Goal: Transaction & Acquisition: Purchase product/service

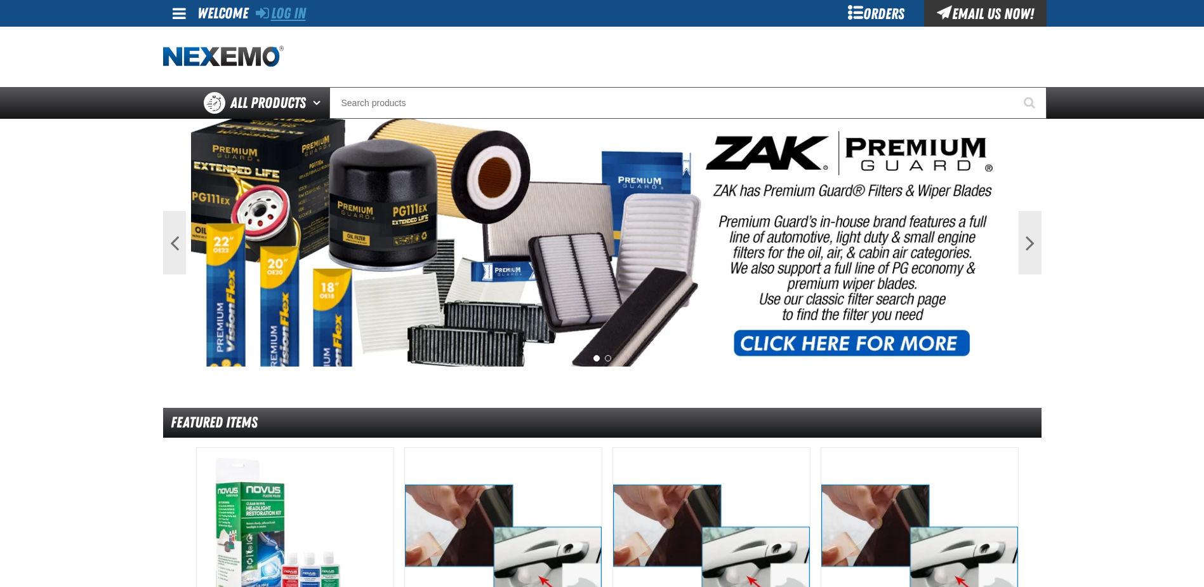
click at [284, 10] on link "Log In" at bounding box center [281, 13] width 50 height 18
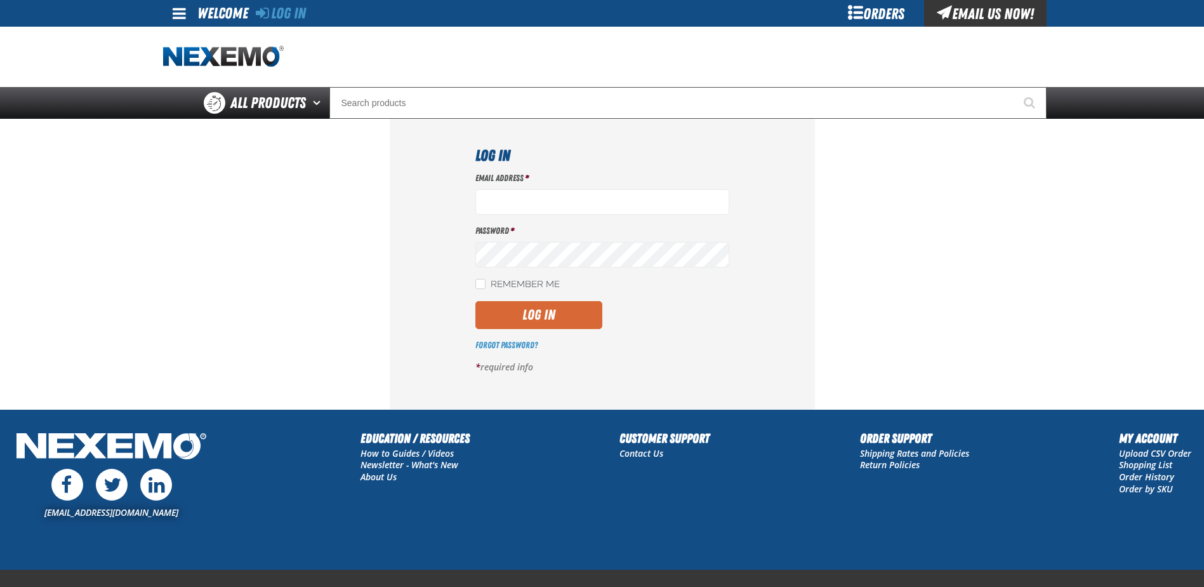
type input "[EMAIL_ADDRESS][DOMAIN_NAME]"
click at [510, 315] on button "Log In" at bounding box center [538, 315] width 127 height 28
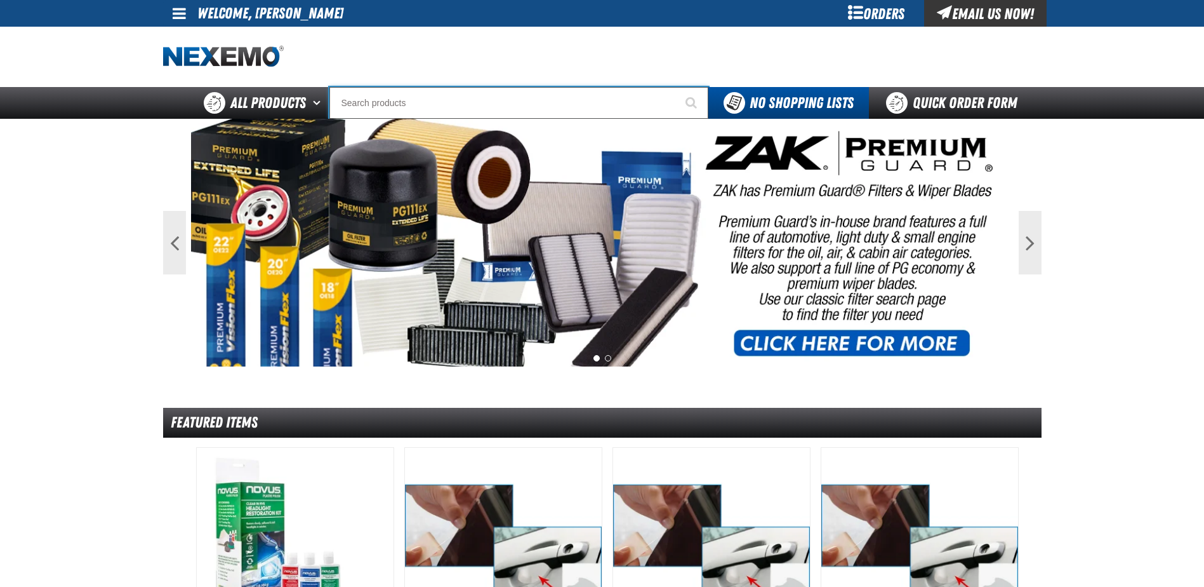
click at [386, 96] on input "Search" at bounding box center [518, 103] width 379 height 32
type input "c"
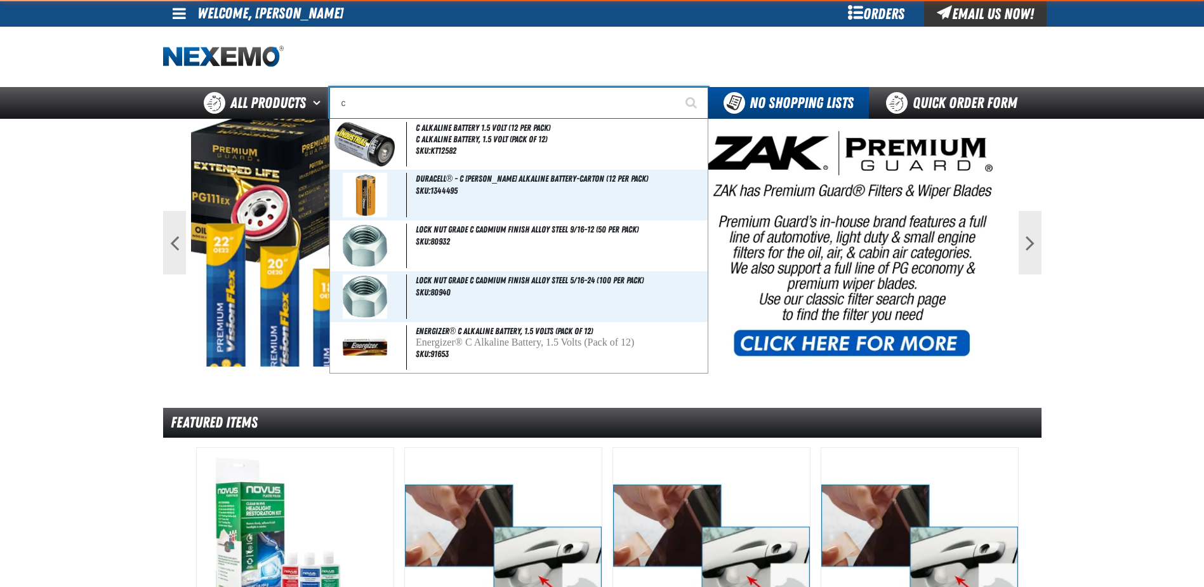
type input "c Alkaline Battery 1.5 Volt (12 per pack)"
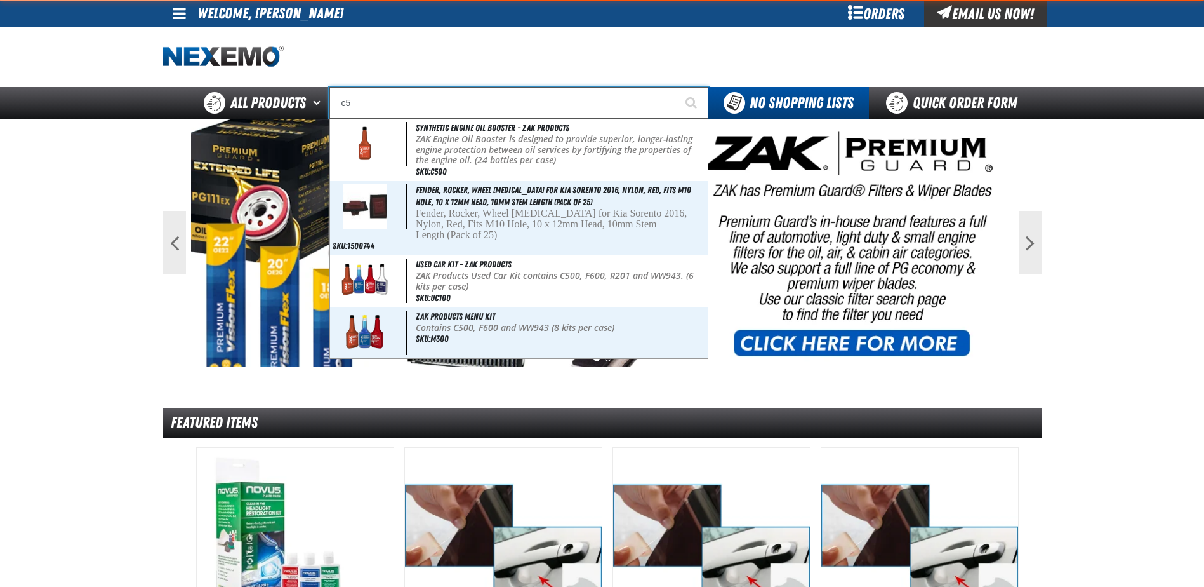
type input "c"
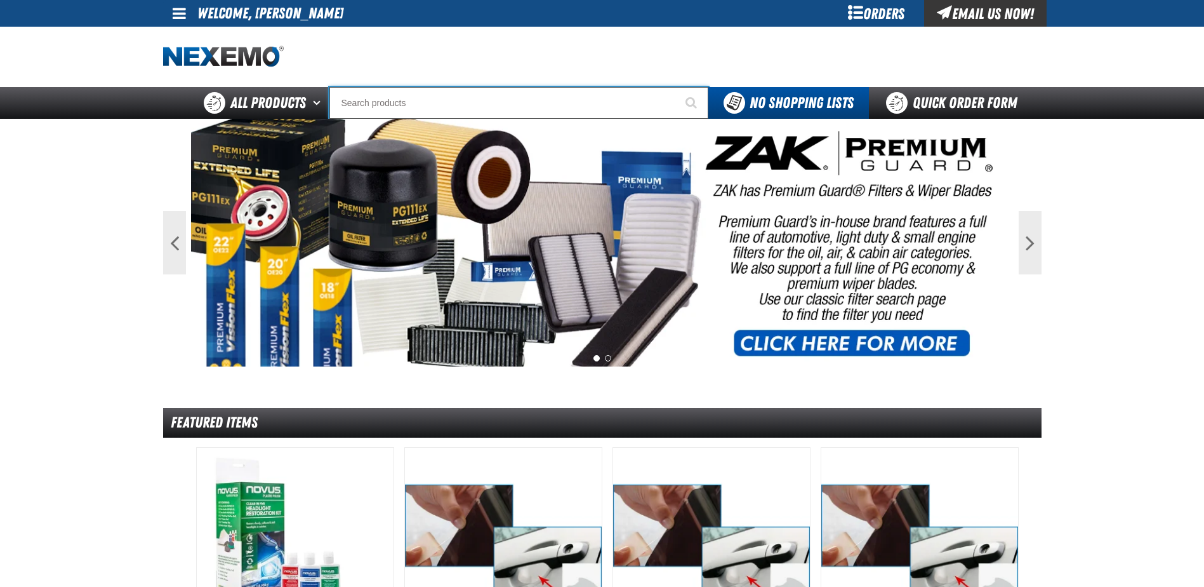
type input "C"
type input "C Alkaline Battery 1.5 Volt (12 per pack)"
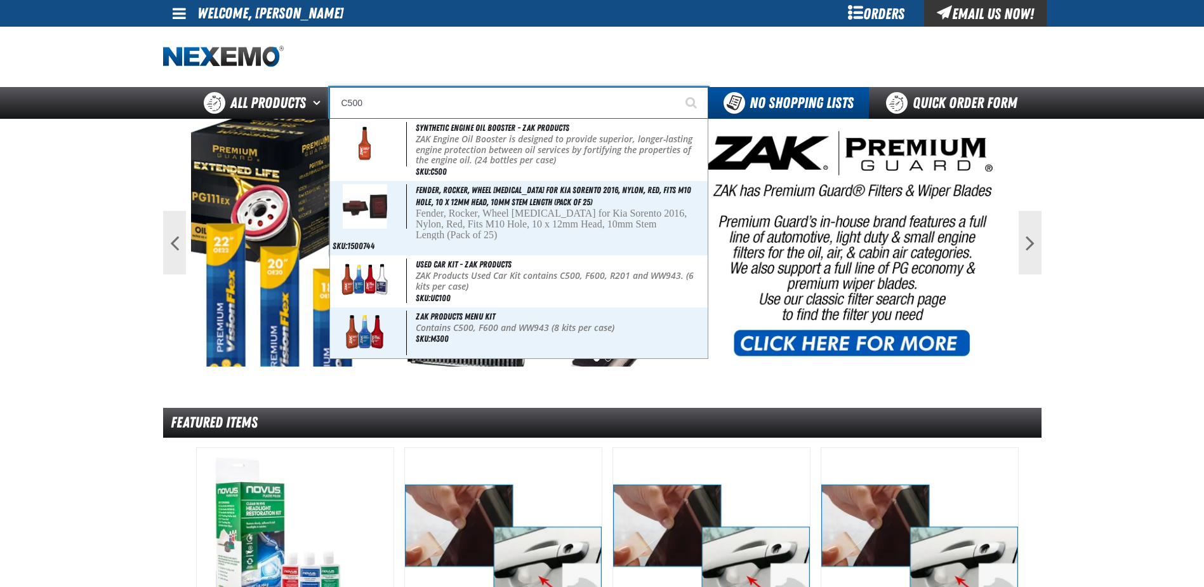
type input "C500"
click at [677, 87] on button "Start Searching" at bounding box center [693, 103] width 32 height 32
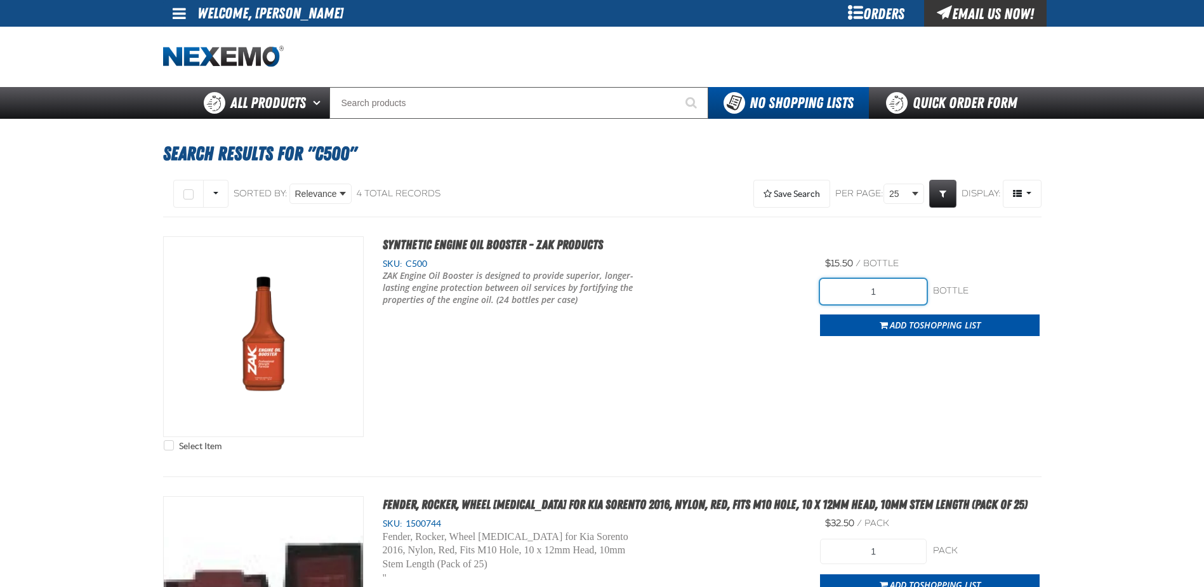
drag, startPoint x: 898, startPoint y: 291, endPoint x: 783, endPoint y: 272, distance: 115.7
click at [783, 272] on div "Select Item Synthetic Engine Oil Booster - ZAK Products SKU: C500 1" at bounding box center [602, 346] width 878 height 221
type input "288"
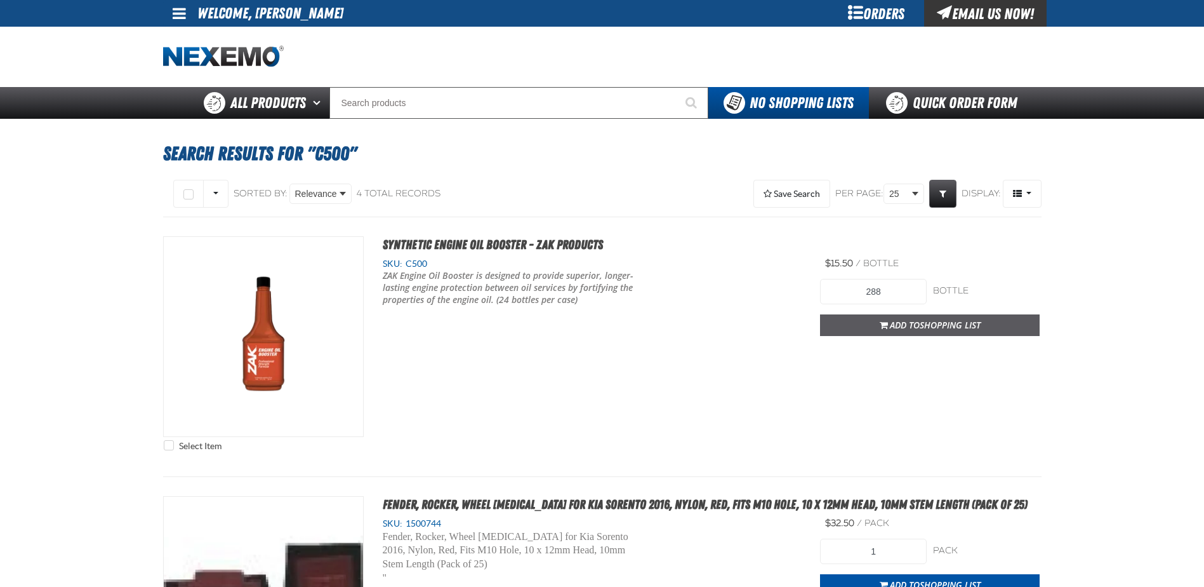
click at [873, 327] on button "Add to Shopping List" at bounding box center [930, 325] width 220 height 22
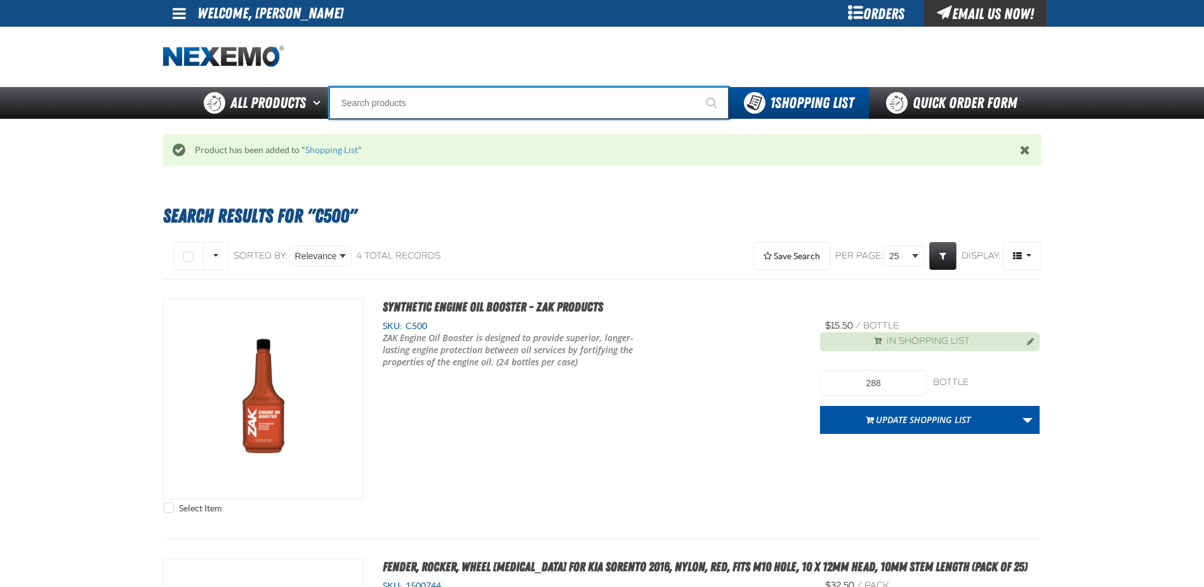
drag, startPoint x: 408, startPoint y: 98, endPoint x: 406, endPoint y: 89, distance: 9.1
click at [408, 96] on input "Search" at bounding box center [528, 103] width 399 height 32
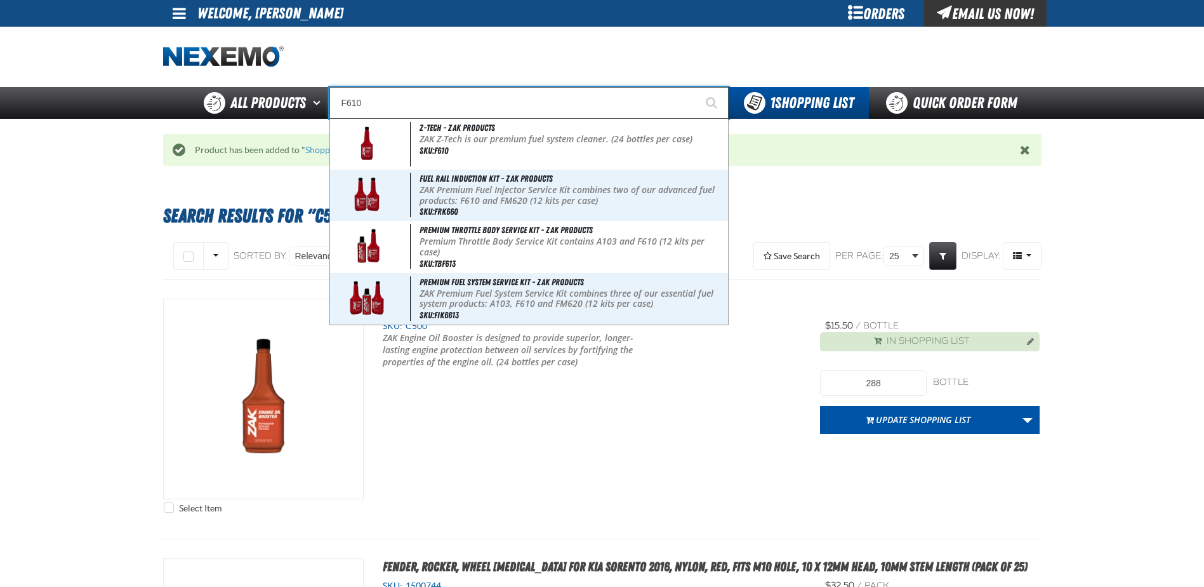
type input "F610"
click at [697, 87] on button "Start Searching" at bounding box center [713, 103] width 32 height 32
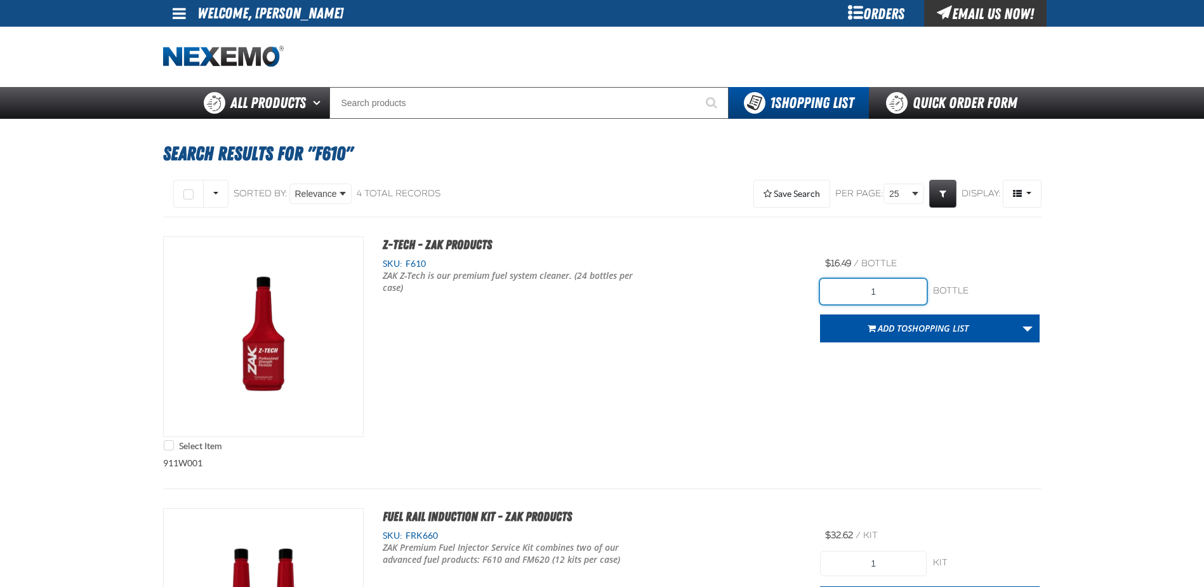
drag, startPoint x: 884, startPoint y: 284, endPoint x: 857, endPoint y: 284, distance: 27.3
click at [857, 284] on input "1" at bounding box center [873, 291] width 107 height 25
type input "264"
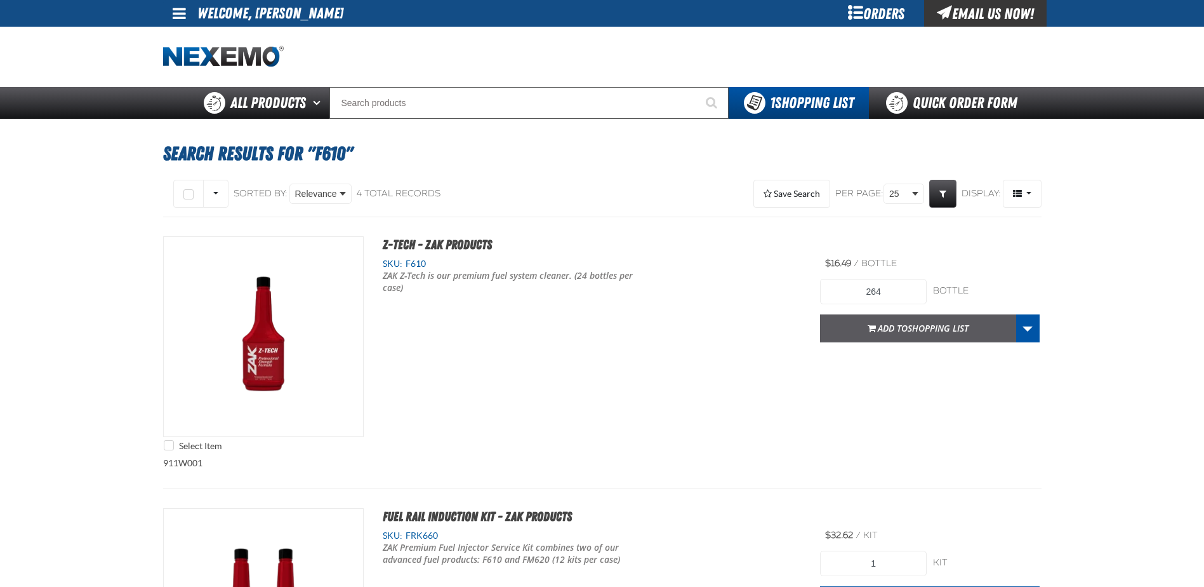
click at [912, 325] on span "Shopping List" at bounding box center [938, 328] width 61 height 12
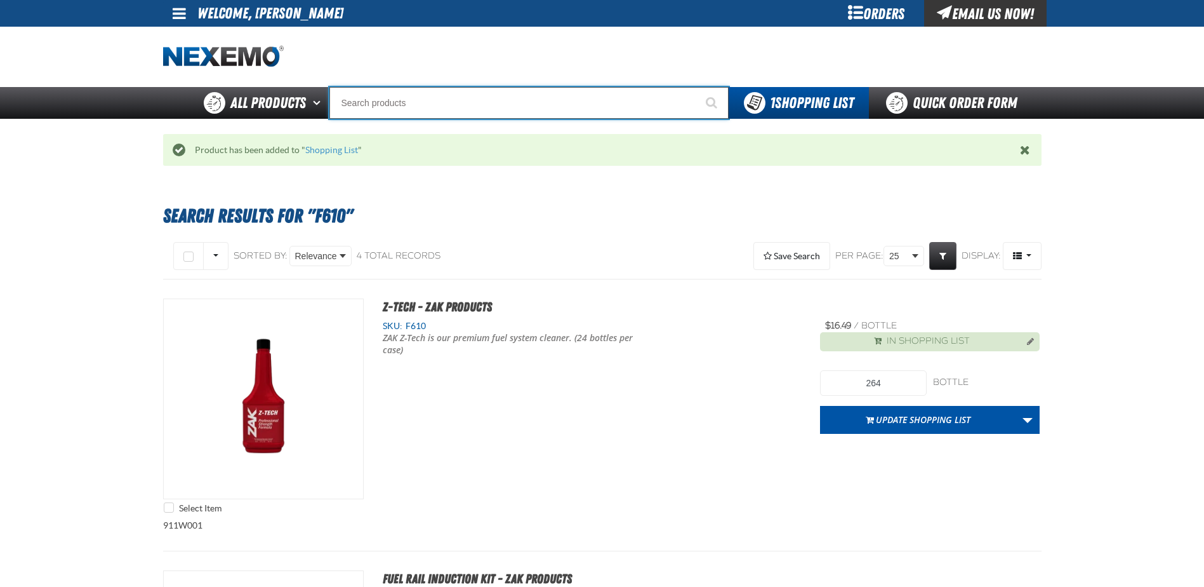
click at [422, 99] on input "Search" at bounding box center [528, 103] width 399 height 32
type input "FR"
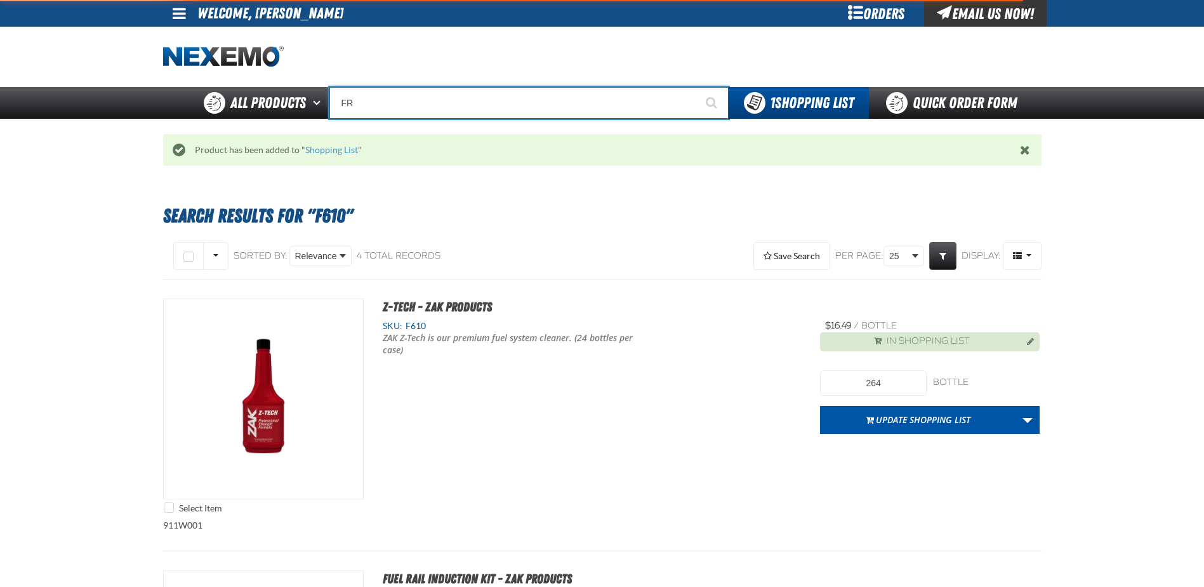
type input "FROM"
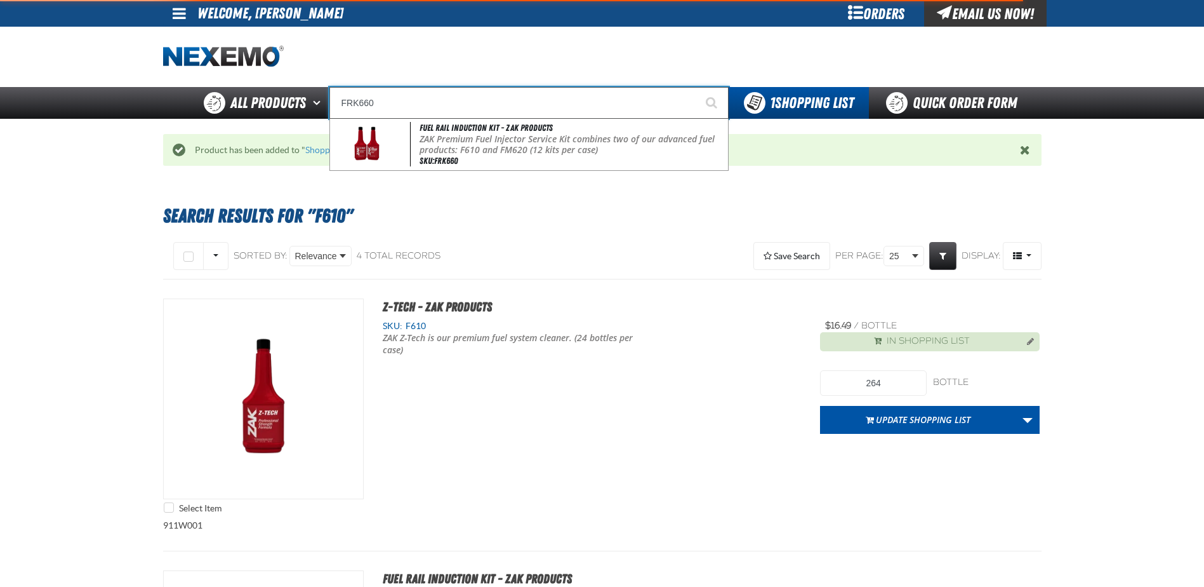
type input "FRK660"
click at [697, 87] on button "Start Searching" at bounding box center [713, 103] width 32 height 32
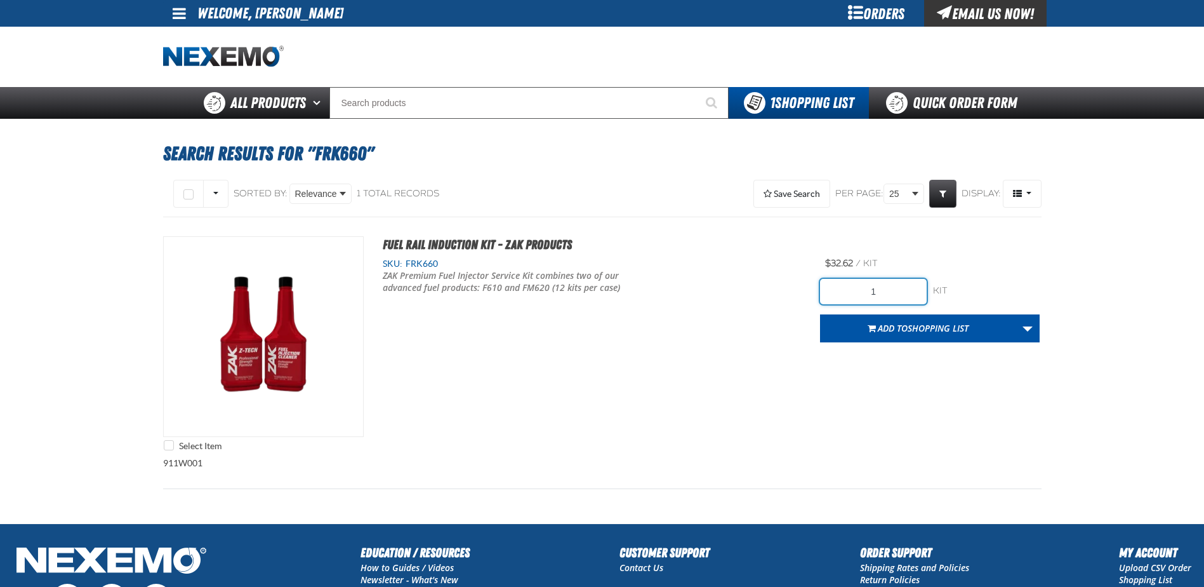
drag, startPoint x: 890, startPoint y: 291, endPoint x: 793, endPoint y: 274, distance: 98.0
click at [793, 274] on div "Select Item Fuel Rail Induction Kit - ZAK Products SKU: FRK660 /" at bounding box center [602, 346] width 878 height 221
type input "36"
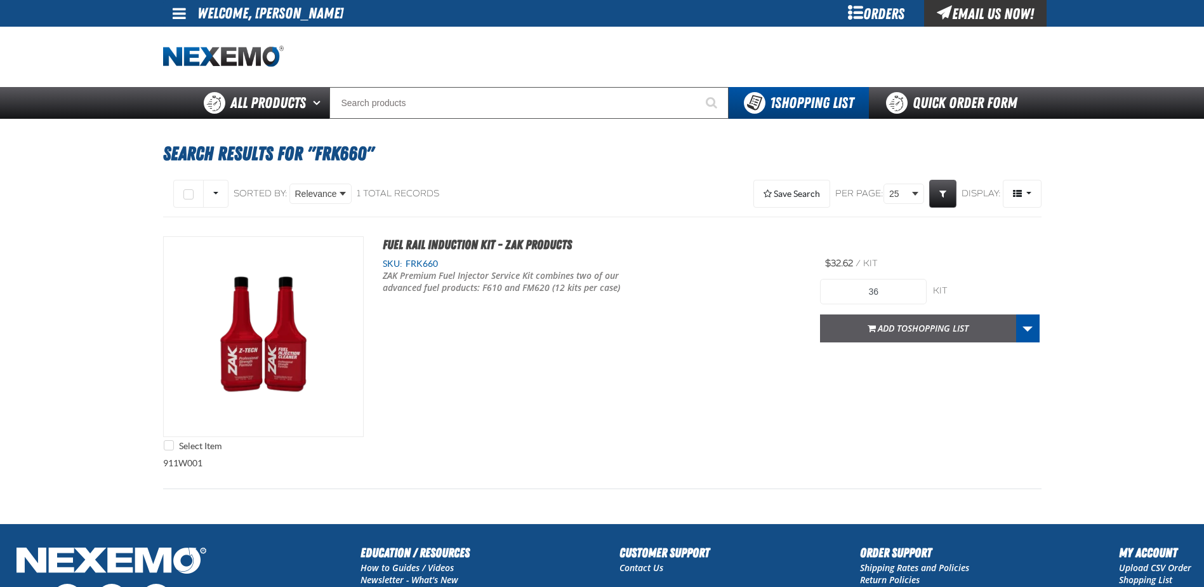
click at [924, 341] on button "Add to Shopping List" at bounding box center [918, 328] width 196 height 28
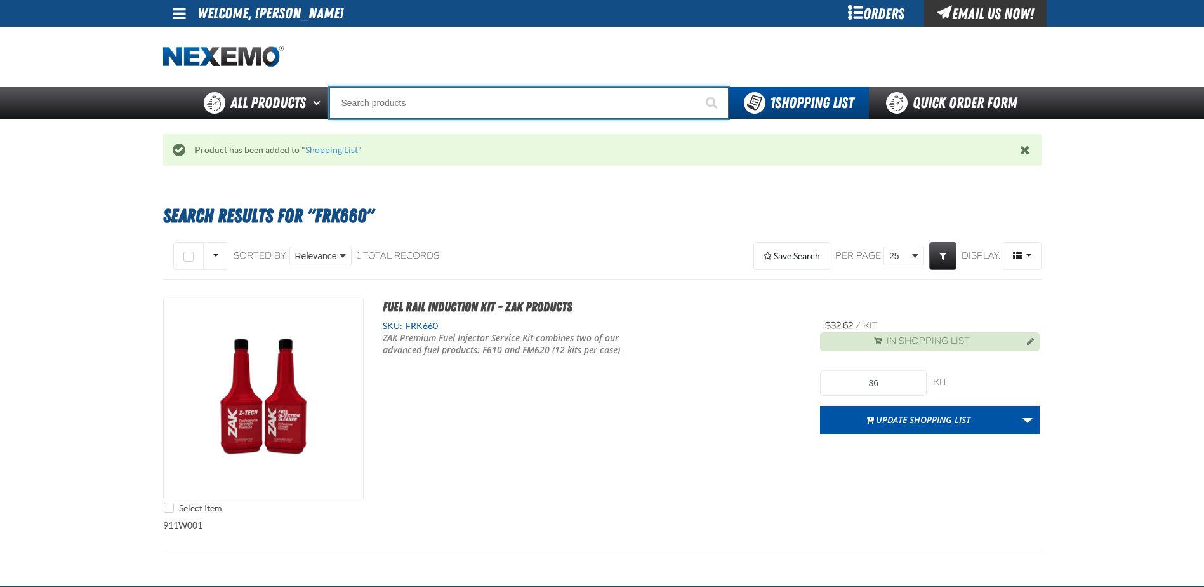
click at [434, 103] on input "Search" at bounding box center [528, 103] width 399 height 32
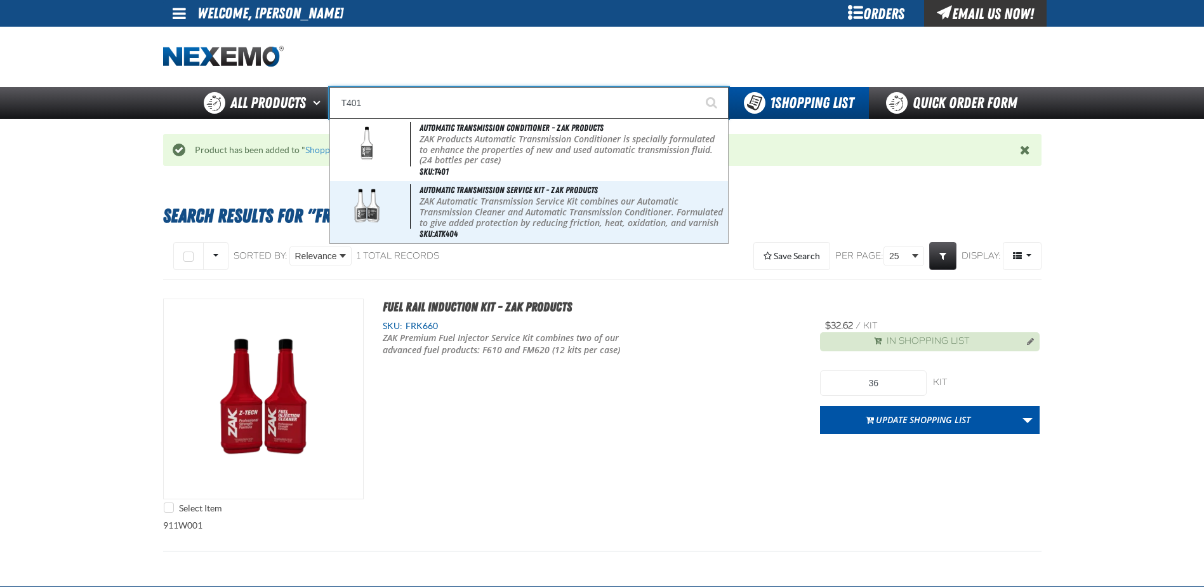
type input "T401"
click at [697, 87] on button "Start Searching" at bounding box center [713, 103] width 32 height 32
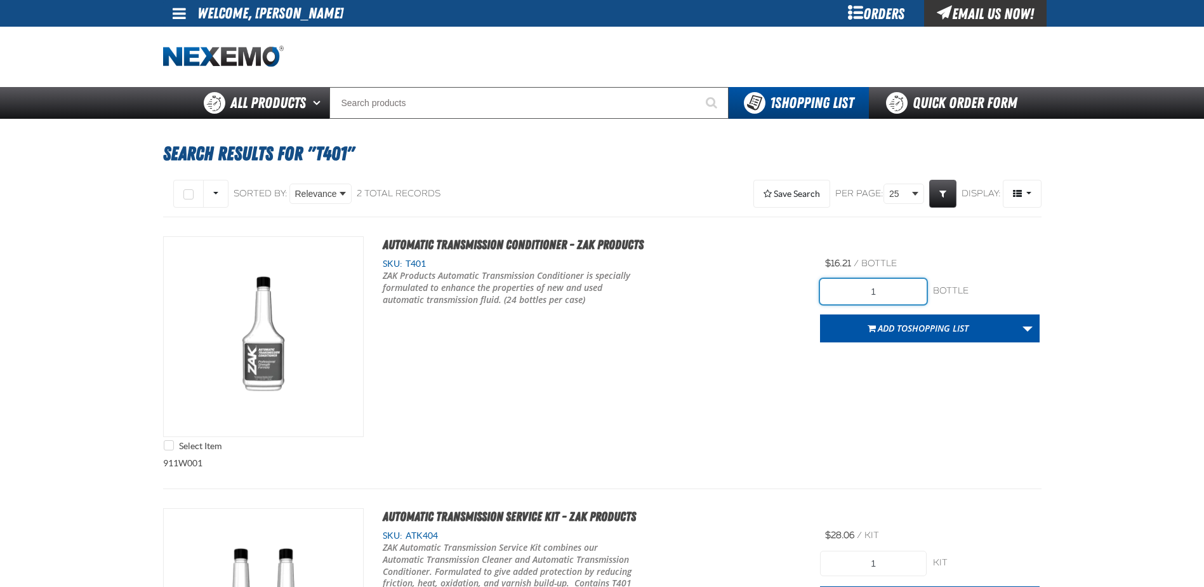
drag, startPoint x: 898, startPoint y: 294, endPoint x: 767, endPoint y: 287, distance: 130.3
click at [767, 287] on div "Select Item Automatic Transmission Conditioner - ZAK Products SKU: T401" at bounding box center [602, 346] width 878 height 221
type input "24"
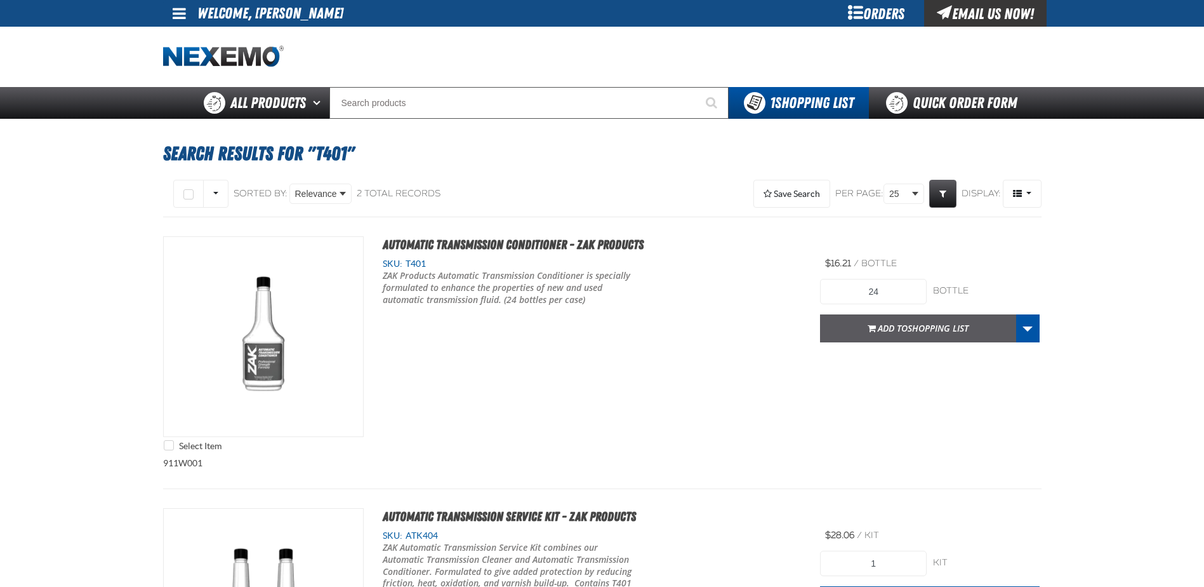
click at [951, 327] on span "Shopping List" at bounding box center [938, 328] width 61 height 12
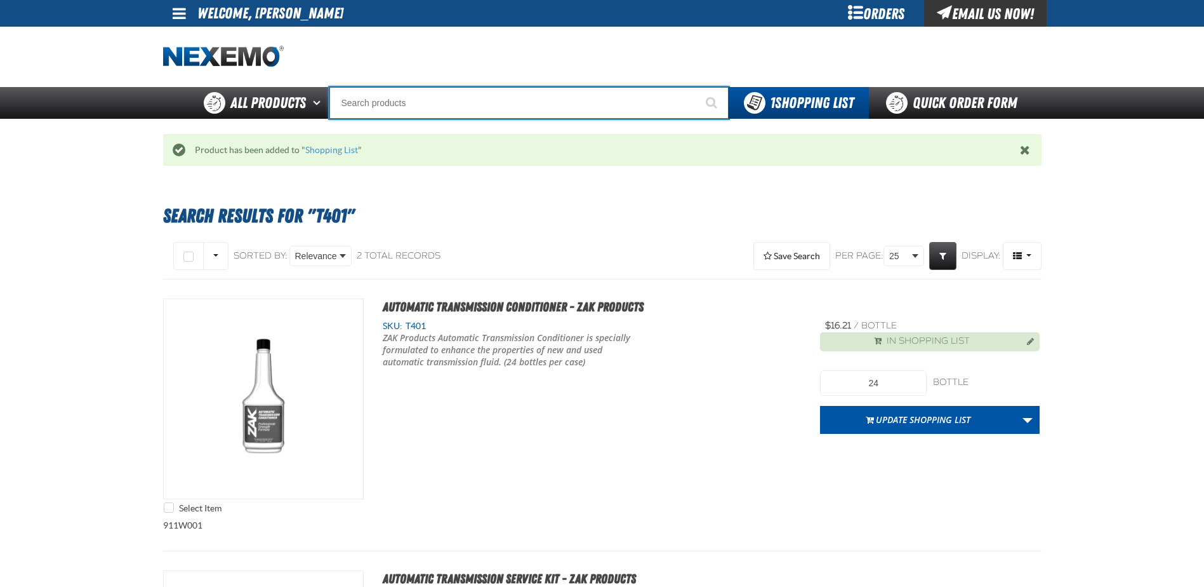
click at [385, 102] on input "Search" at bounding box center [528, 103] width 399 height 32
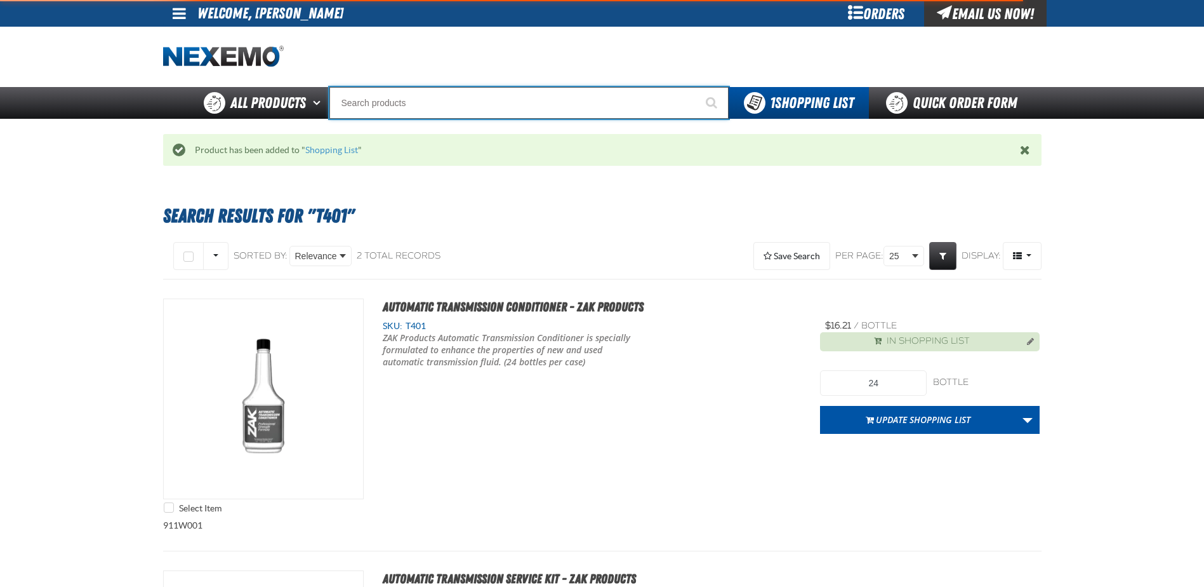
type input "R"
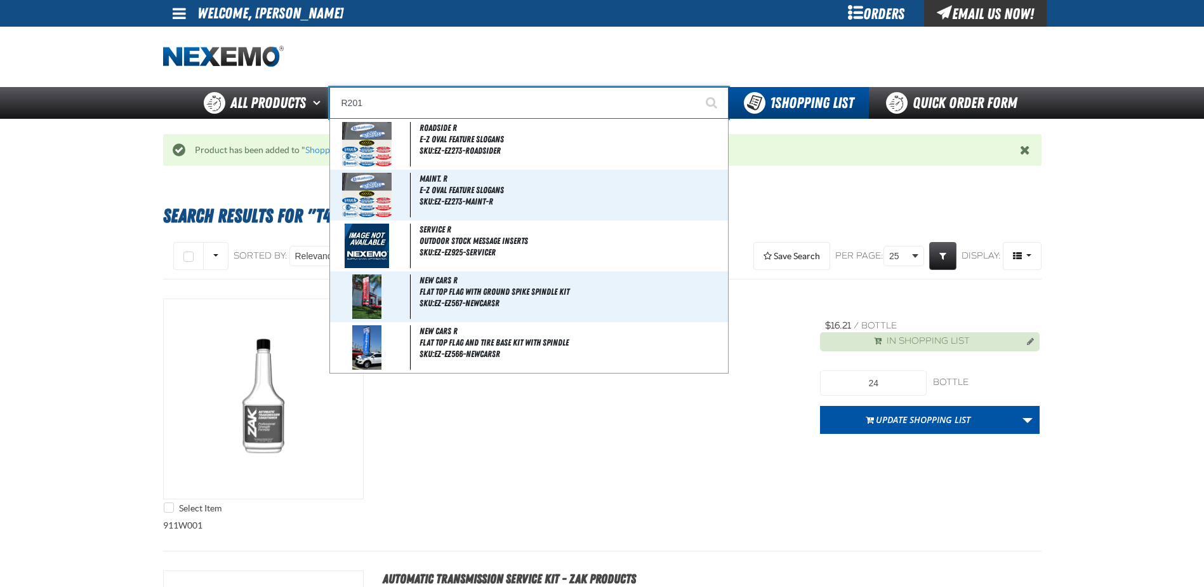
type input "R201"
click at [697, 87] on button "Start Searching" at bounding box center [713, 103] width 32 height 32
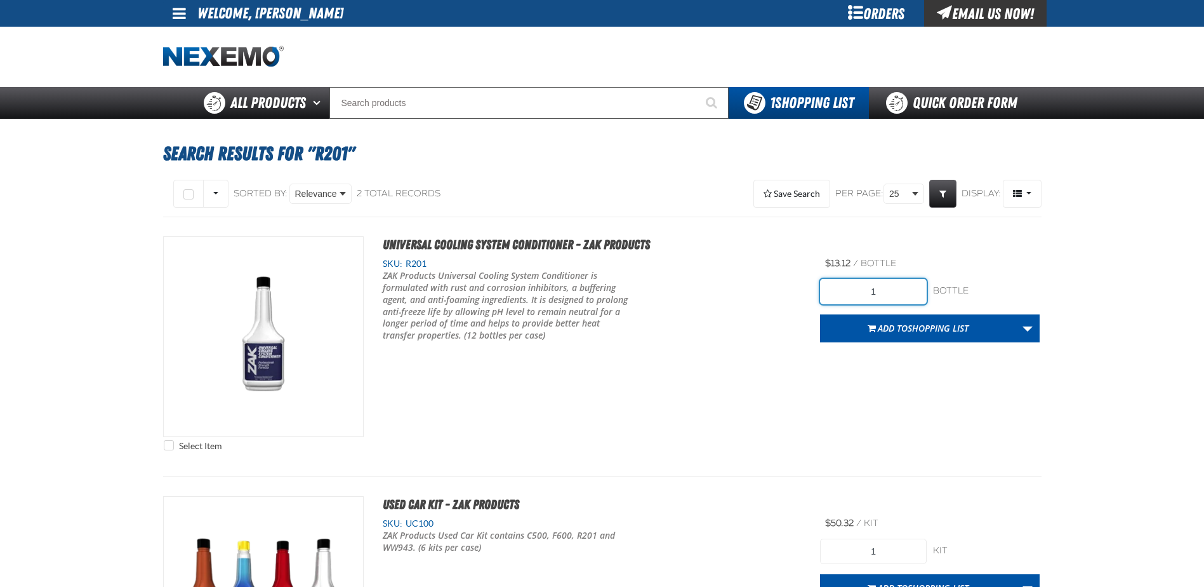
drag, startPoint x: 887, startPoint y: 289, endPoint x: 764, endPoint y: 270, distance: 124.6
click at [764, 270] on div "Select Item Universal Cooling System Conditioner - ZAK Products SKU: R201 /" at bounding box center [602, 346] width 878 height 221
type input "24"
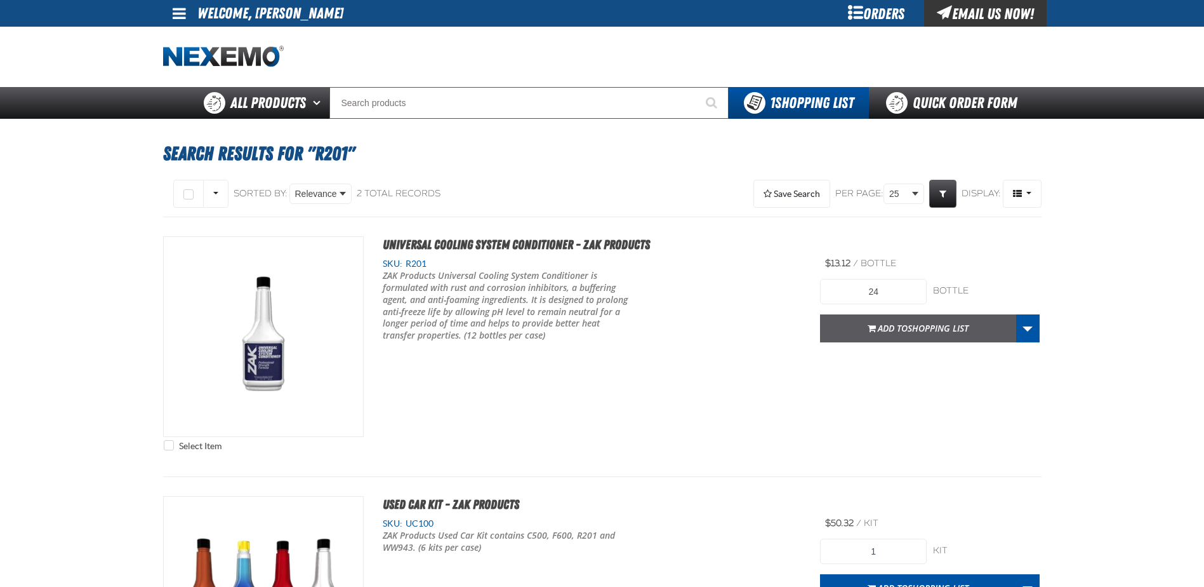
click at [884, 331] on span "Add to Shopping List" at bounding box center [923, 328] width 91 height 12
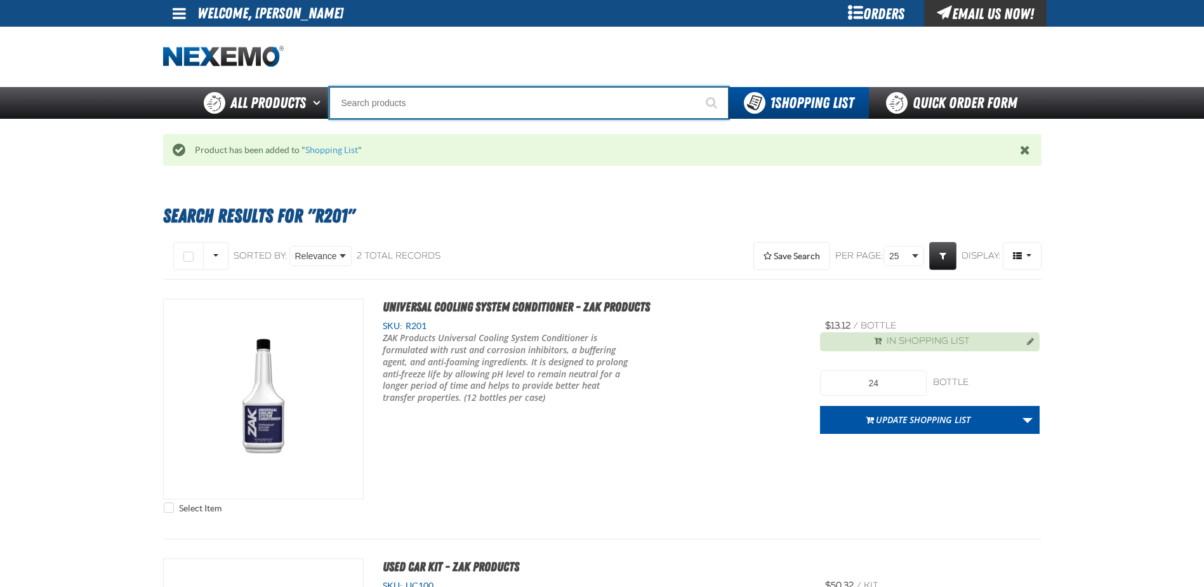
click at [394, 97] on input "Search" at bounding box center [528, 103] width 399 height 32
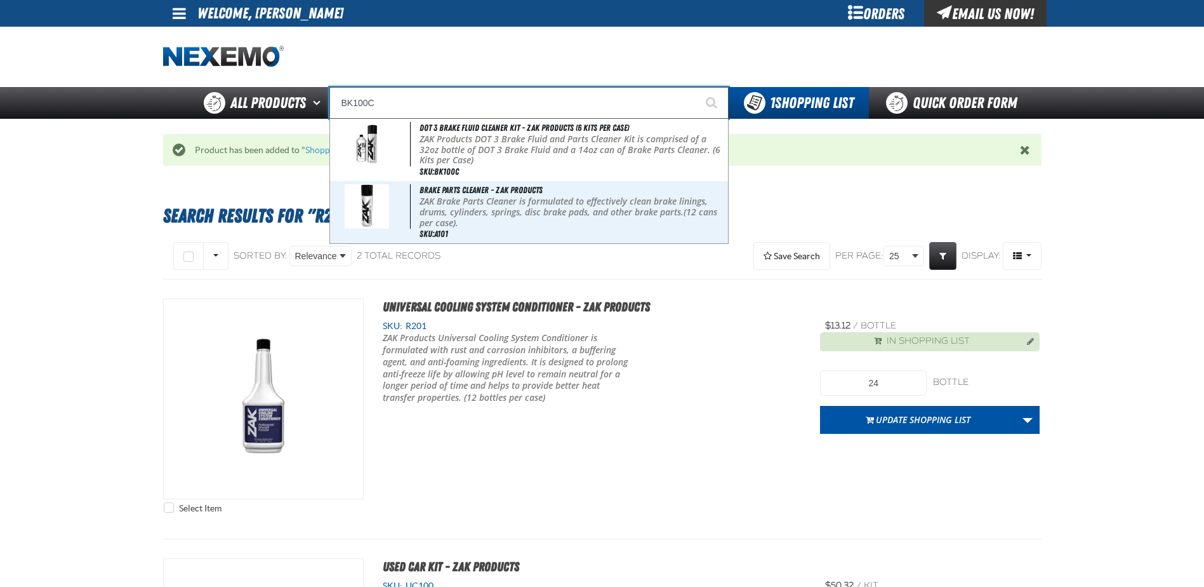
type input "BK100C"
click at [697, 87] on button "Start Searching" at bounding box center [713, 103] width 32 height 32
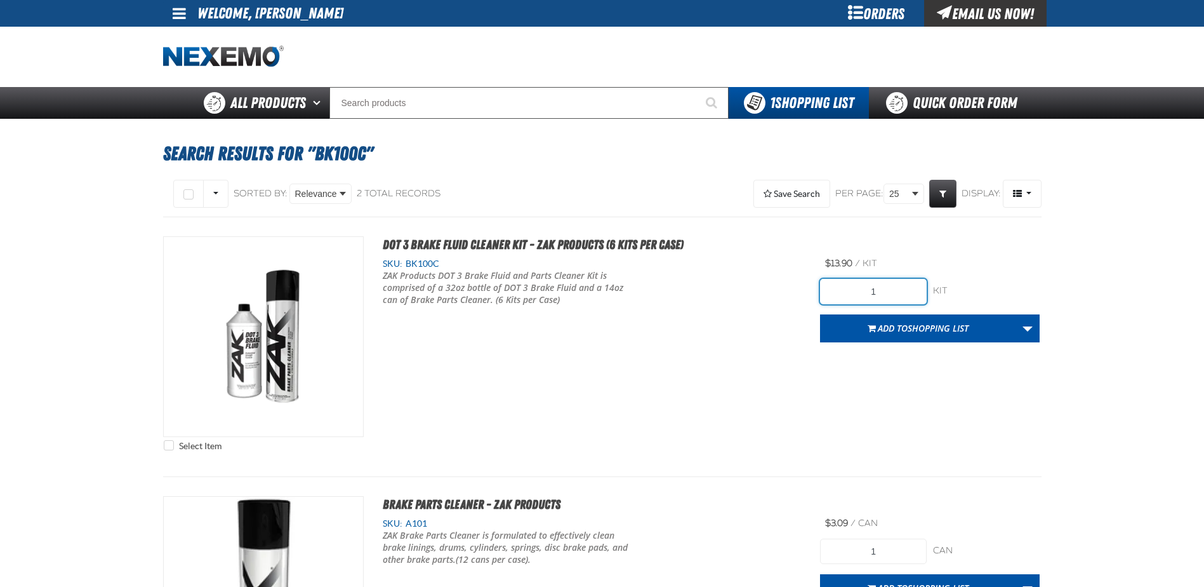
drag, startPoint x: 883, startPoint y: 282, endPoint x: 809, endPoint y: 274, distance: 74.2
click at [814, 282] on div "Select Item DOT 3 Brake Fluid Cleaner Kit - ZAK Products (6 Kits per Case) SKU:…" at bounding box center [602, 346] width 878 height 221
type input "48"
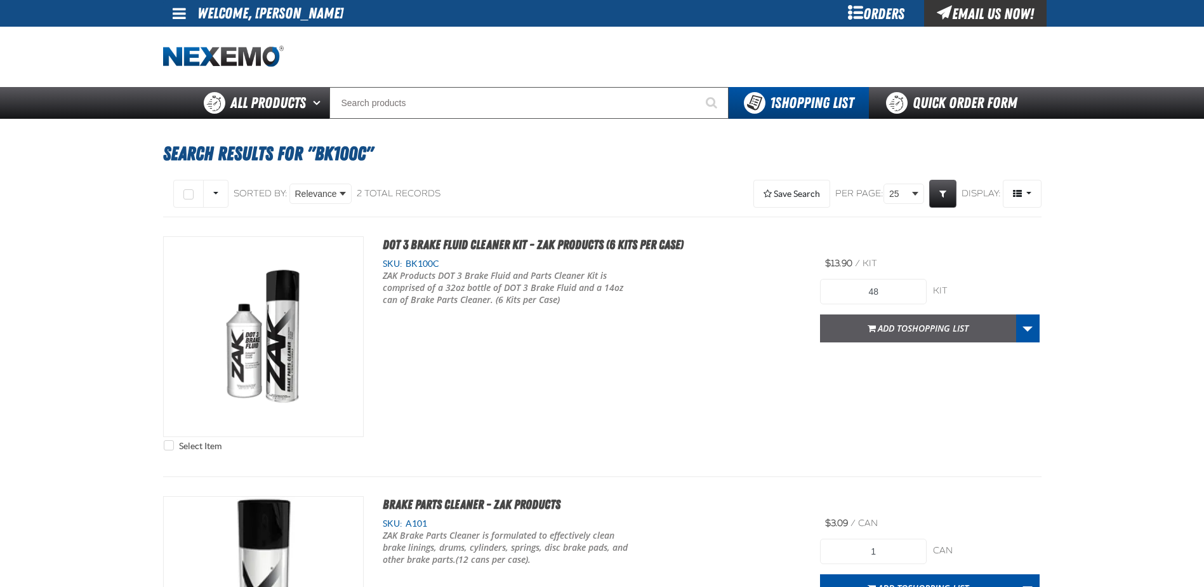
click at [888, 331] on span "Add to Shopping List" at bounding box center [923, 328] width 91 height 12
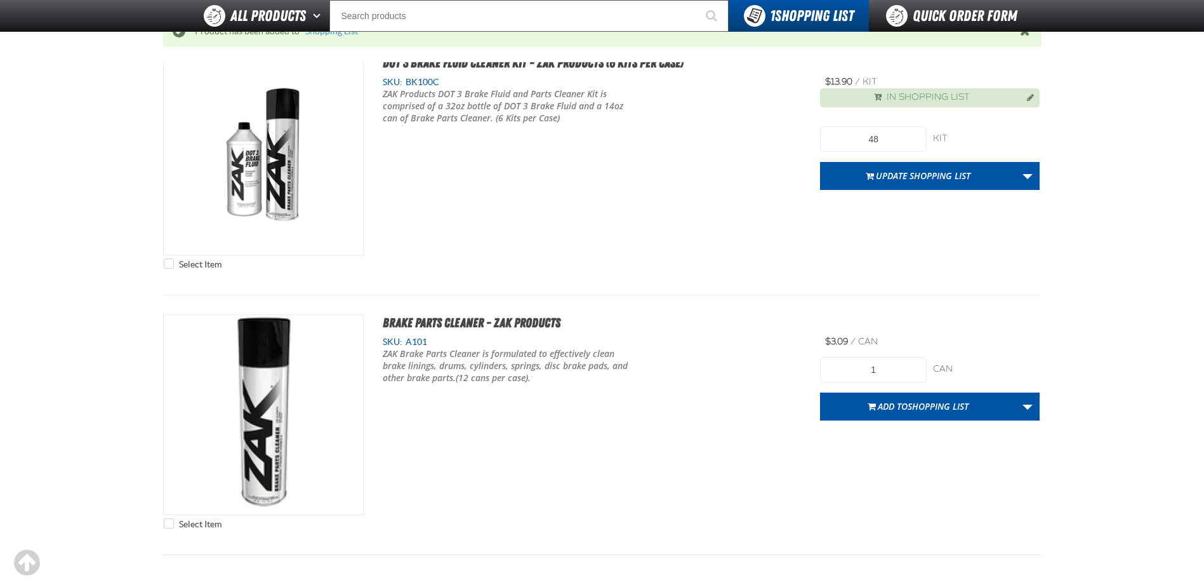
scroll to position [254, 0]
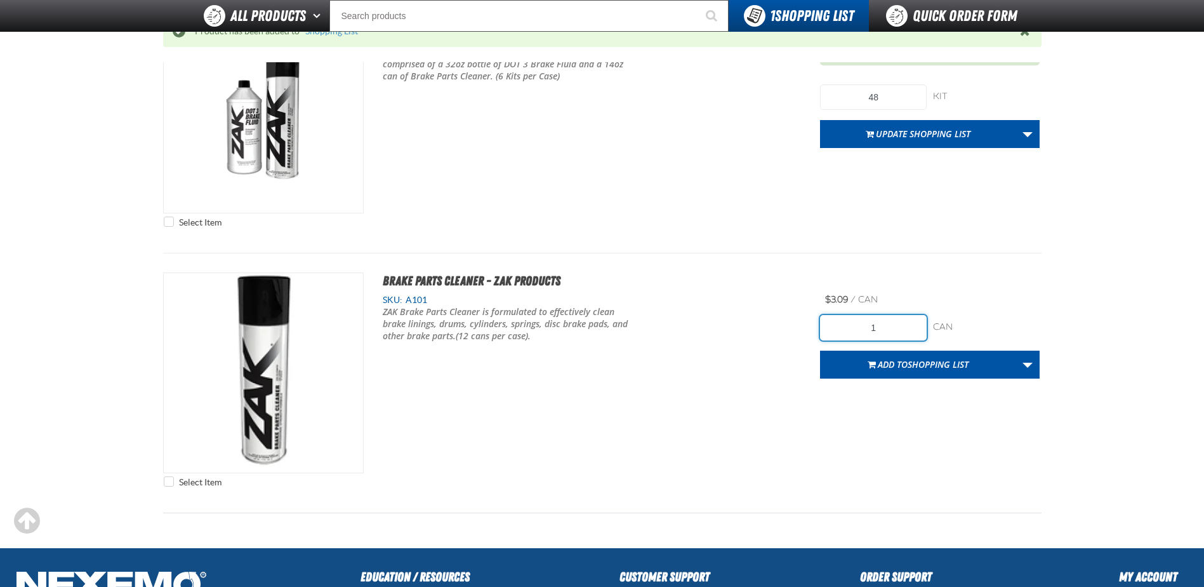
drag, startPoint x: 899, startPoint y: 334, endPoint x: 818, endPoint y: 324, distance: 81.8
click at [818, 324] on div "Select Item Brake Parts Cleaner - ZAK Products SKU: A101 /" at bounding box center [602, 382] width 878 height 221
type input "120"
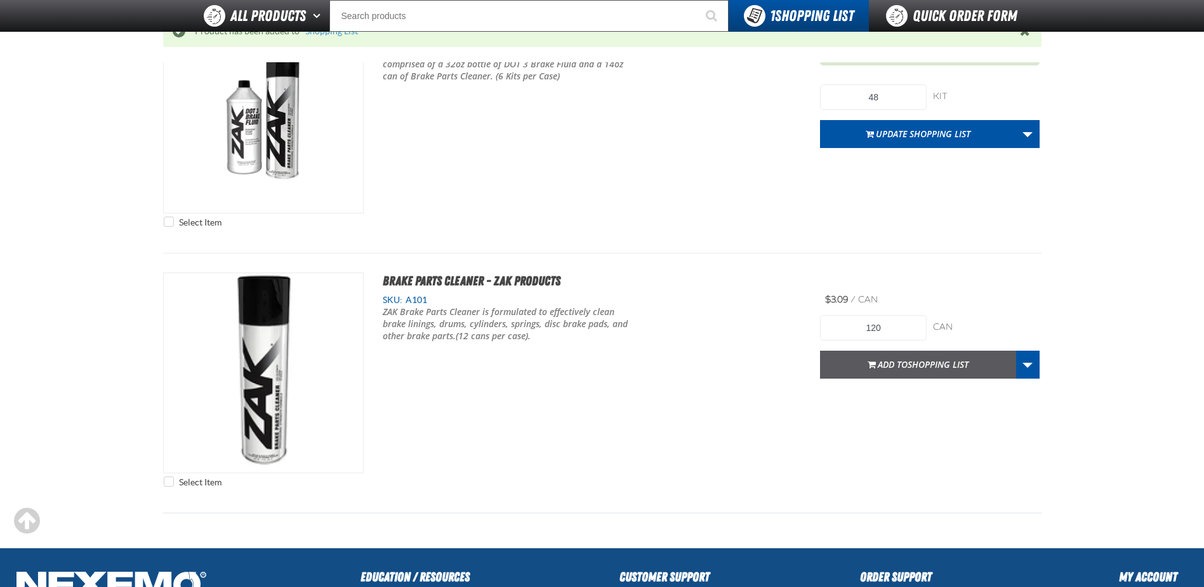
click at [894, 364] on span "Add to Shopping List" at bounding box center [923, 364] width 91 height 12
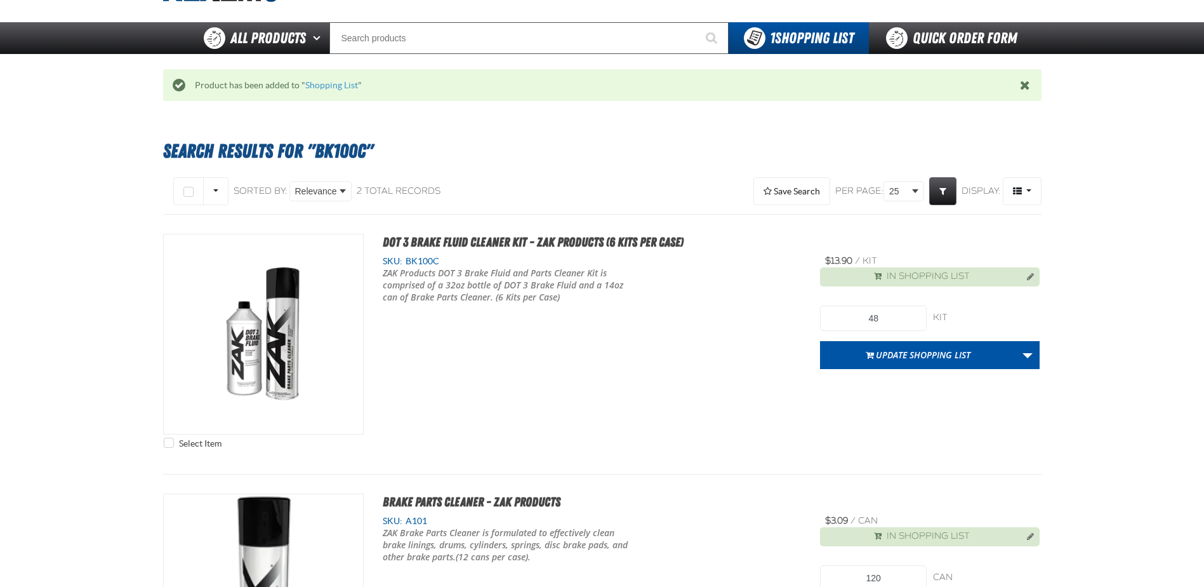
scroll to position [63, 0]
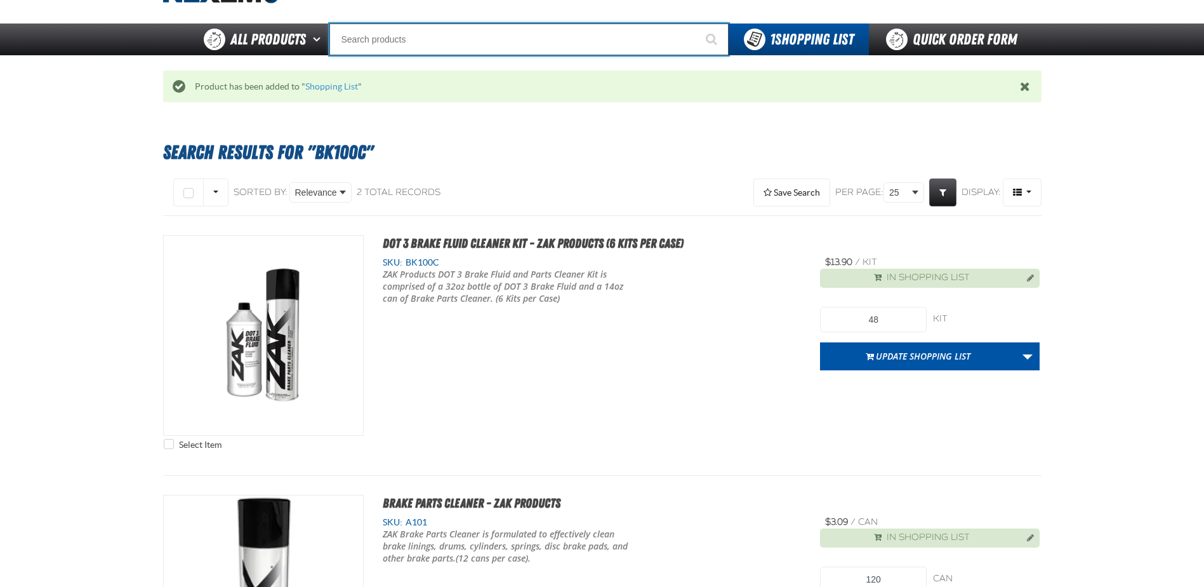
click at [388, 40] on input "Search" at bounding box center [528, 39] width 399 height 32
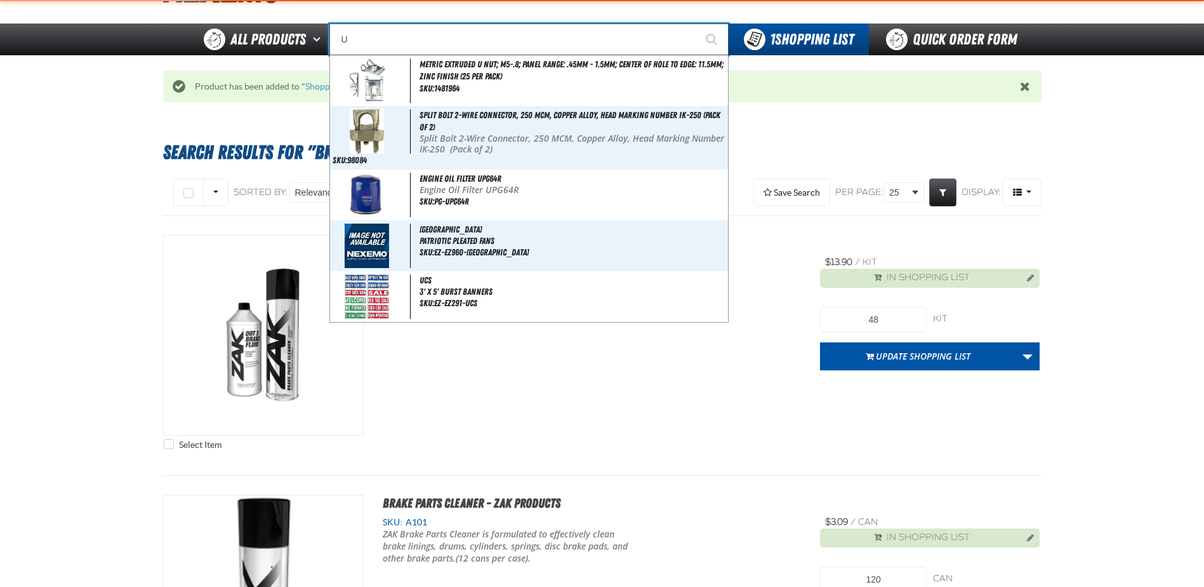
type input "UC"
type input "UC RED"
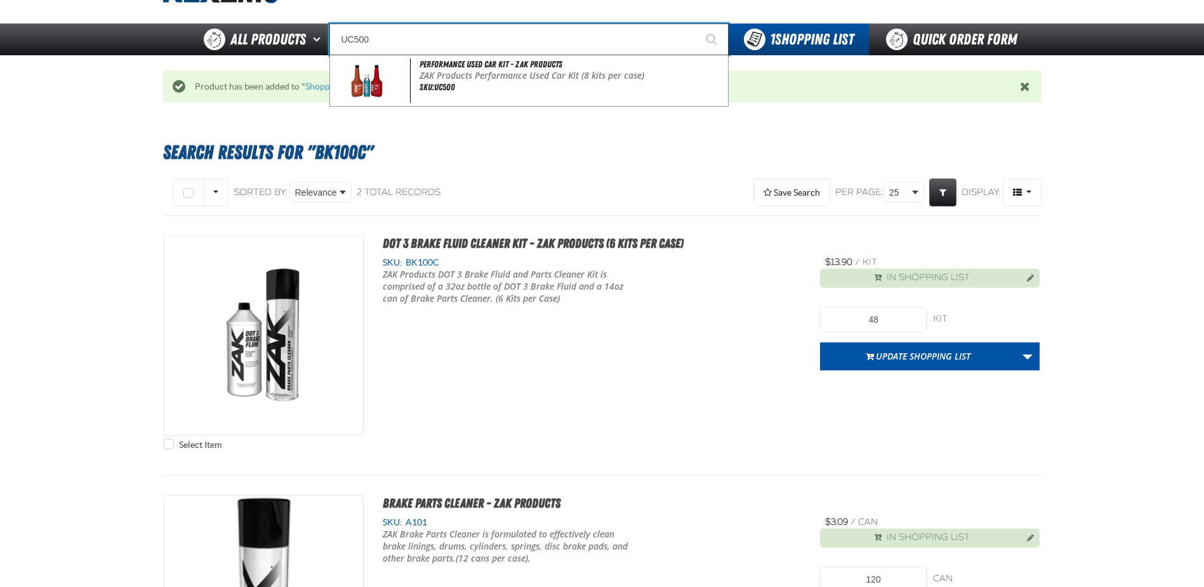
type input "UC500"
click at [697, 23] on button "Start Searching" at bounding box center [713, 39] width 32 height 32
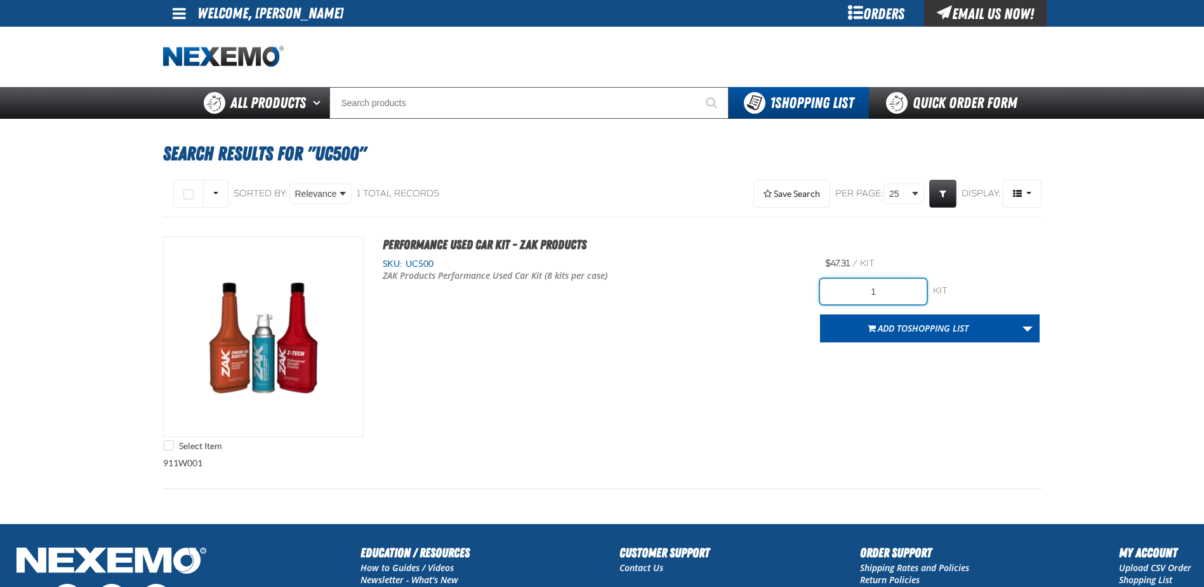
drag, startPoint x: 895, startPoint y: 296, endPoint x: 775, endPoint y: 275, distance: 121.9
click at [775, 275] on div "Select Item Performance Used Car Kit - ZAK Products SKU: UC500 ZAK Products Per…" at bounding box center [602, 346] width 878 height 221
type input "72"
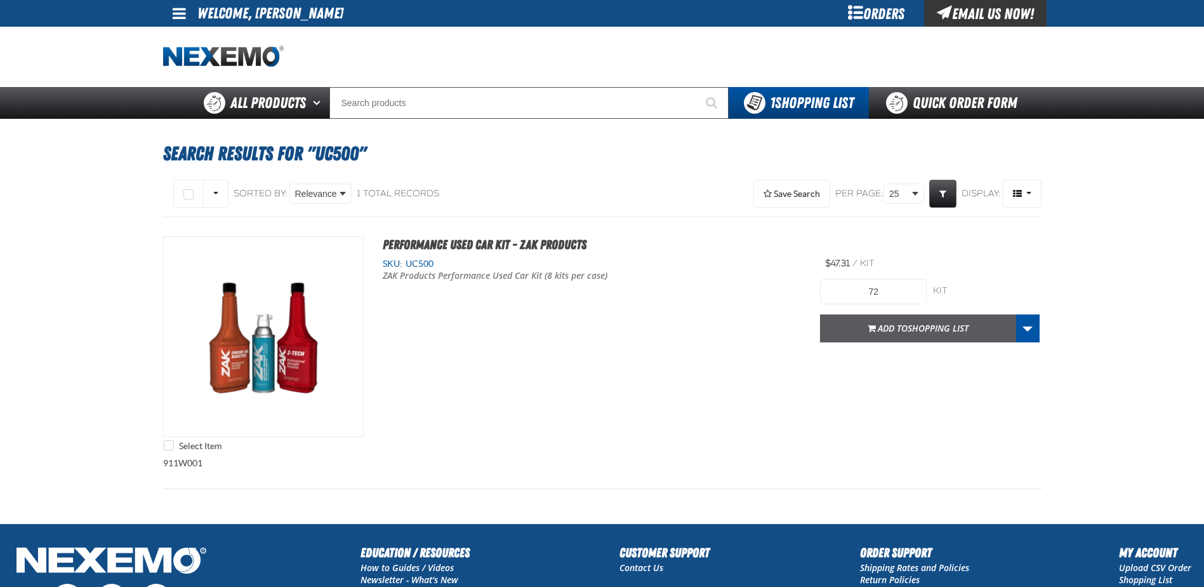
click at [914, 328] on span "Shopping List" at bounding box center [938, 328] width 61 height 12
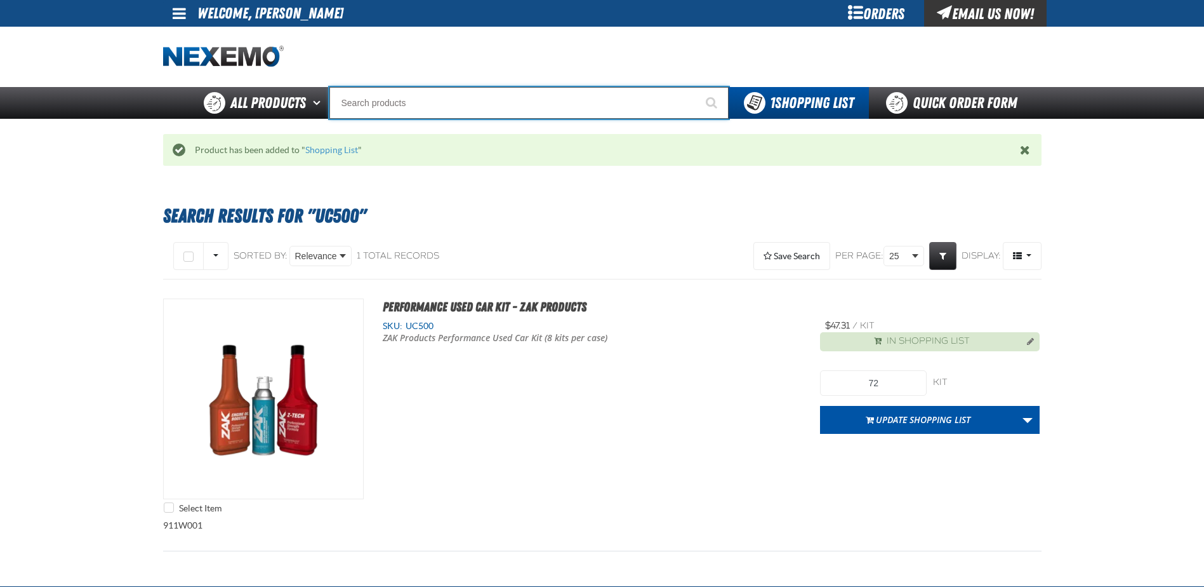
click at [393, 106] on input "Search" at bounding box center [528, 103] width 399 height 32
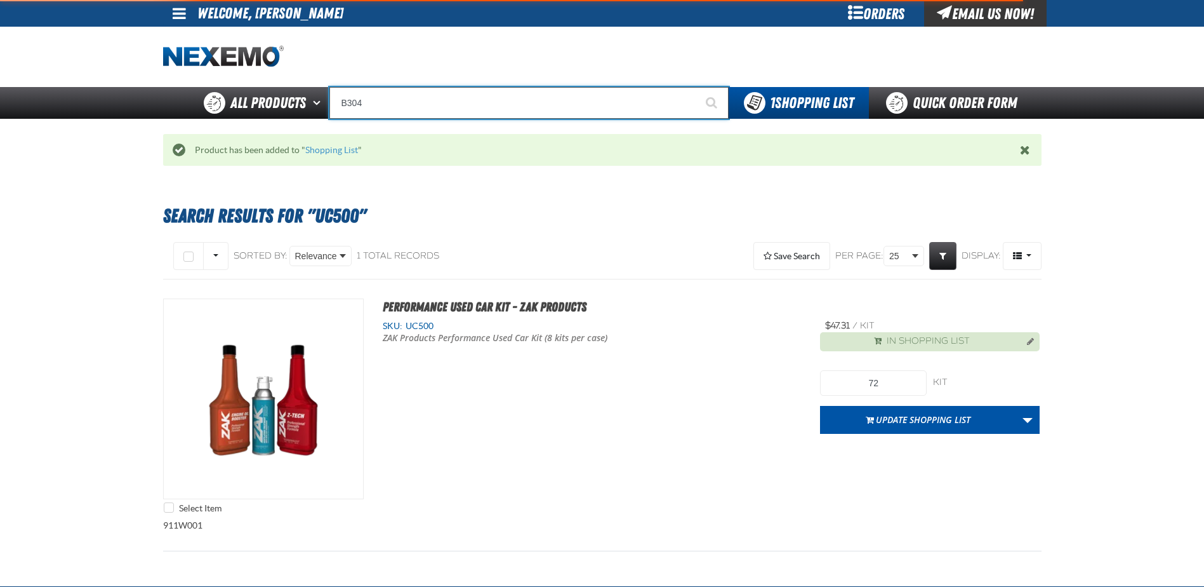
type input "B304"
click at [697, 87] on button "Start Searching" at bounding box center [713, 103] width 32 height 32
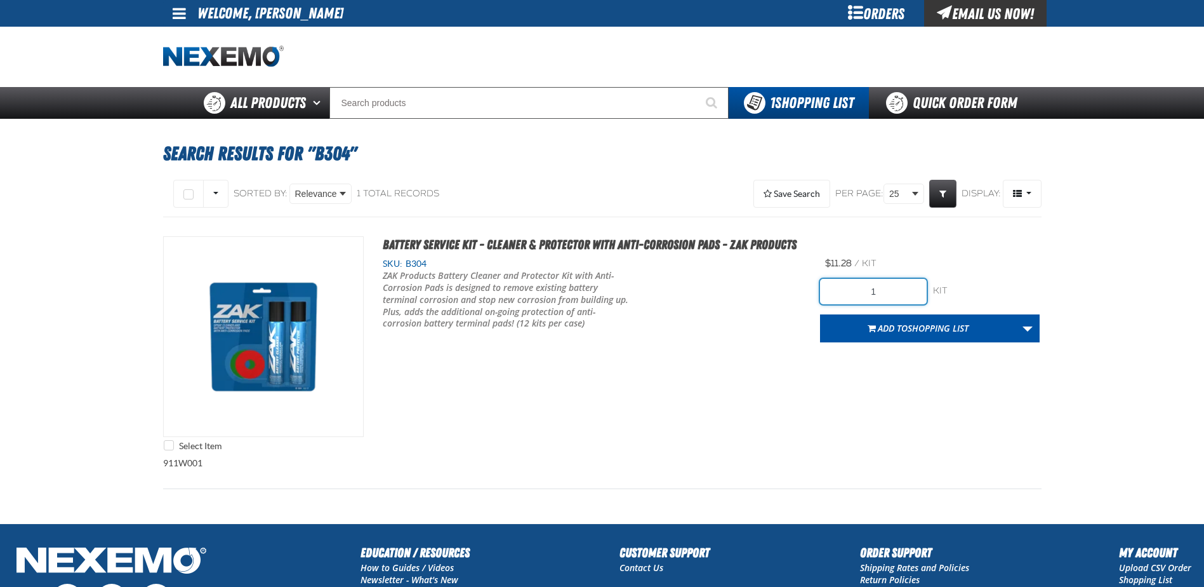
drag, startPoint x: 889, startPoint y: 287, endPoint x: 787, endPoint y: 278, distance: 102.6
click at [787, 278] on div "Select Item Battery Service Kit - Cleaner & Protector with Anti-Corrosion Pads …" at bounding box center [602, 346] width 878 height 221
type input "24"
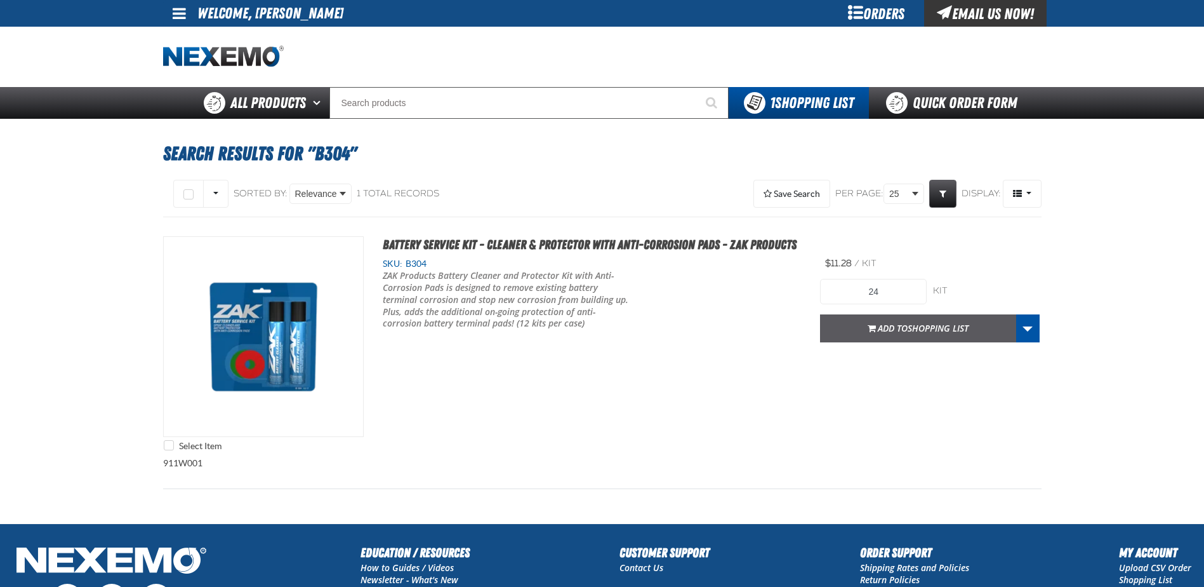
click at [917, 328] on span "Shopping List" at bounding box center [938, 328] width 61 height 12
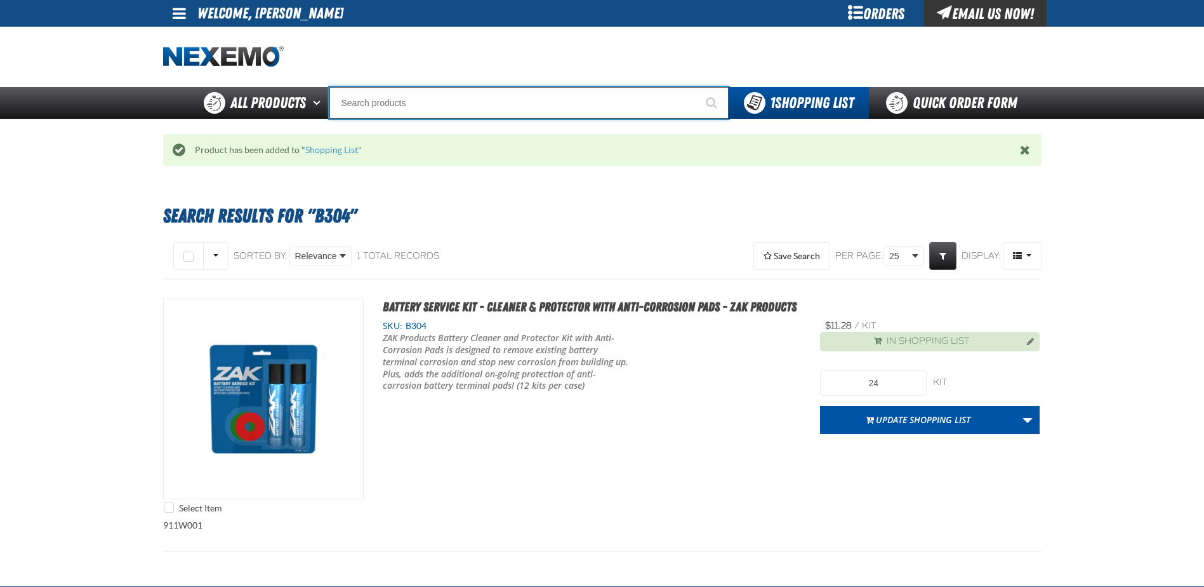
click at [413, 98] on input "Search" at bounding box center [528, 103] width 399 height 32
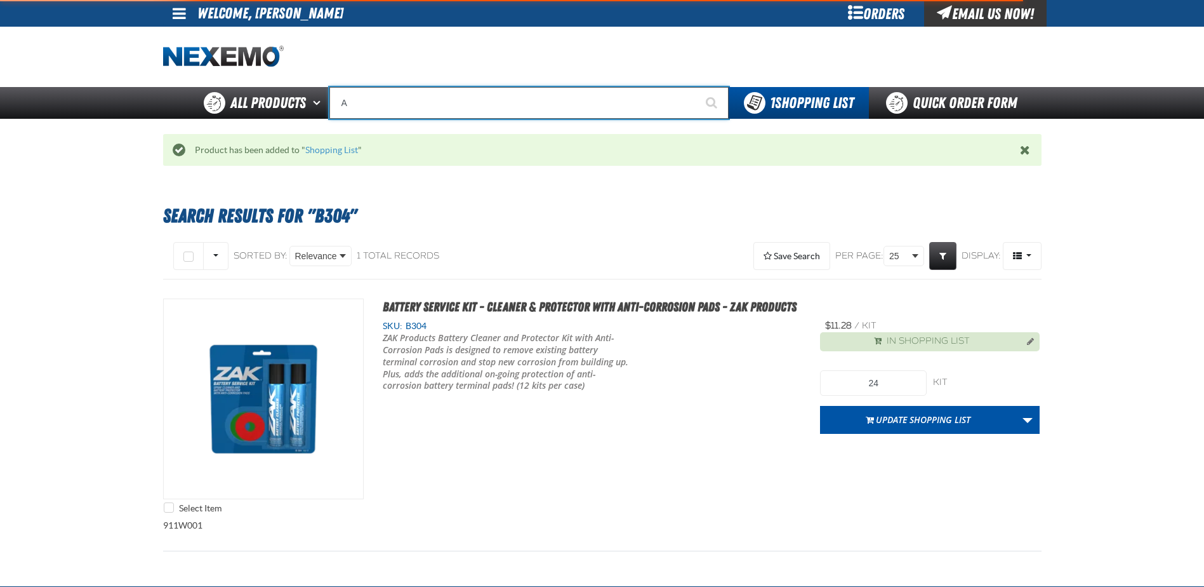
type input "AC"
type input "AC Power Booster - ZAK Products"
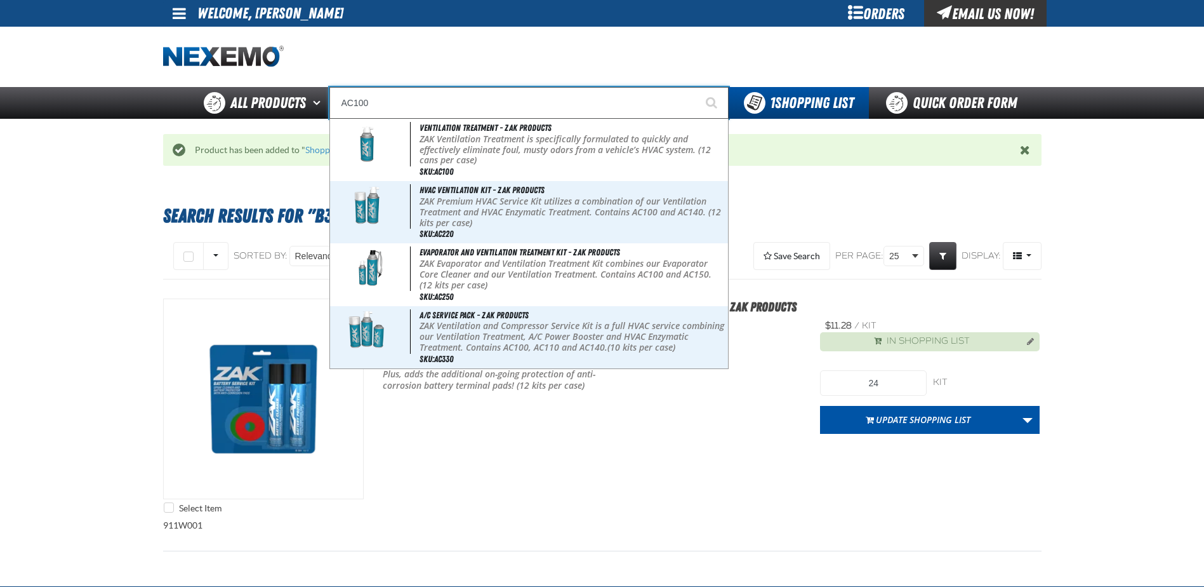
type input "AC100"
click at [697, 87] on button "Start Searching" at bounding box center [713, 103] width 32 height 32
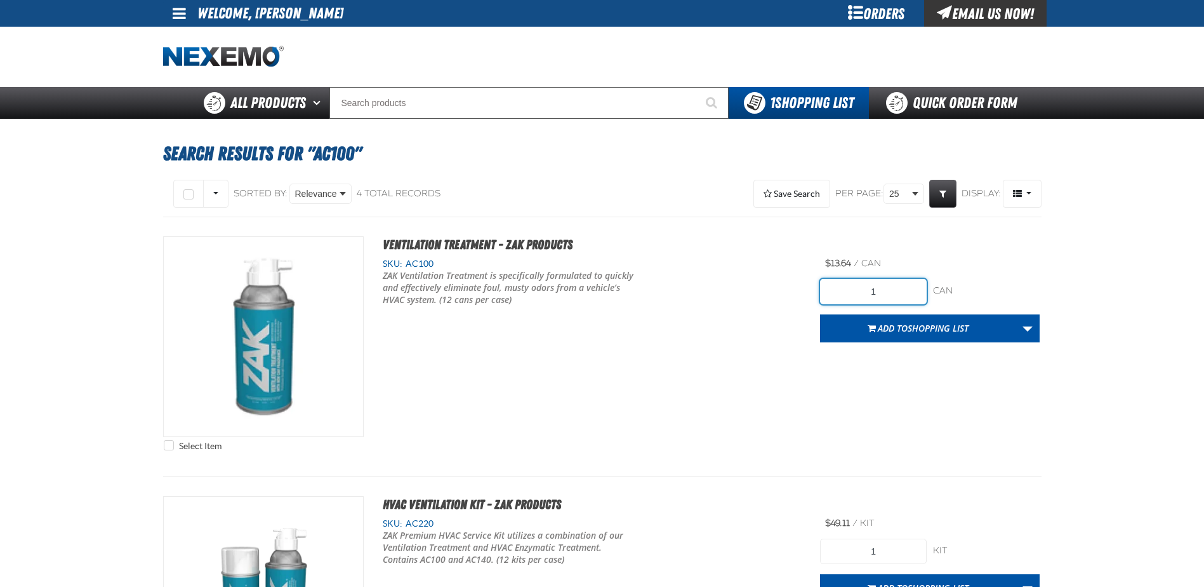
click at [900, 289] on input "1" at bounding box center [873, 291] width 107 height 25
type input "12"
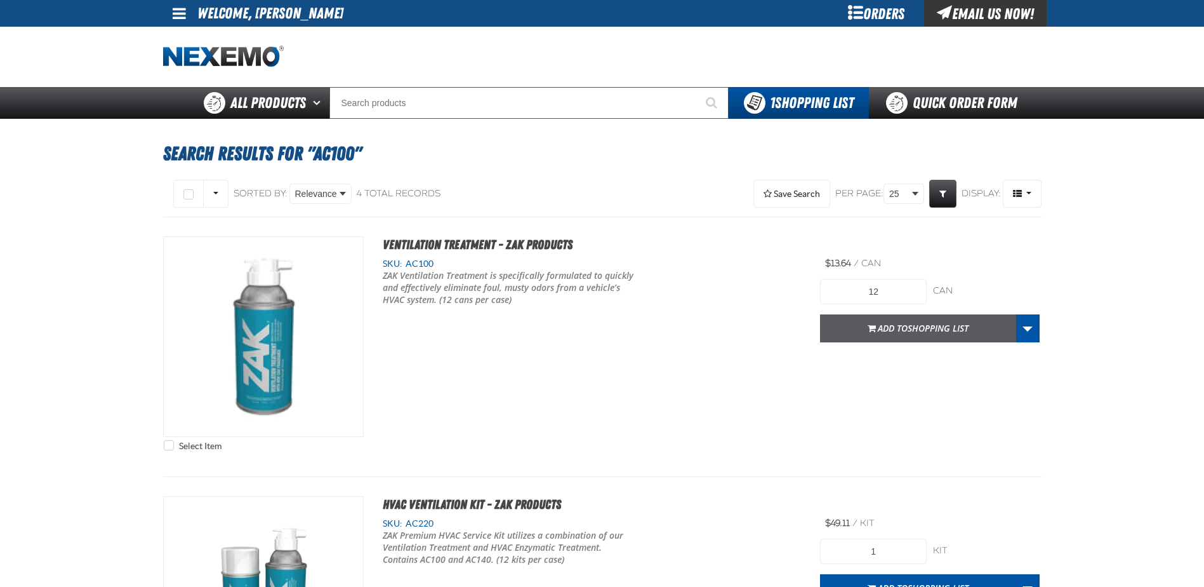
click at [904, 322] on span "Add to Shopping List" at bounding box center [923, 328] width 91 height 12
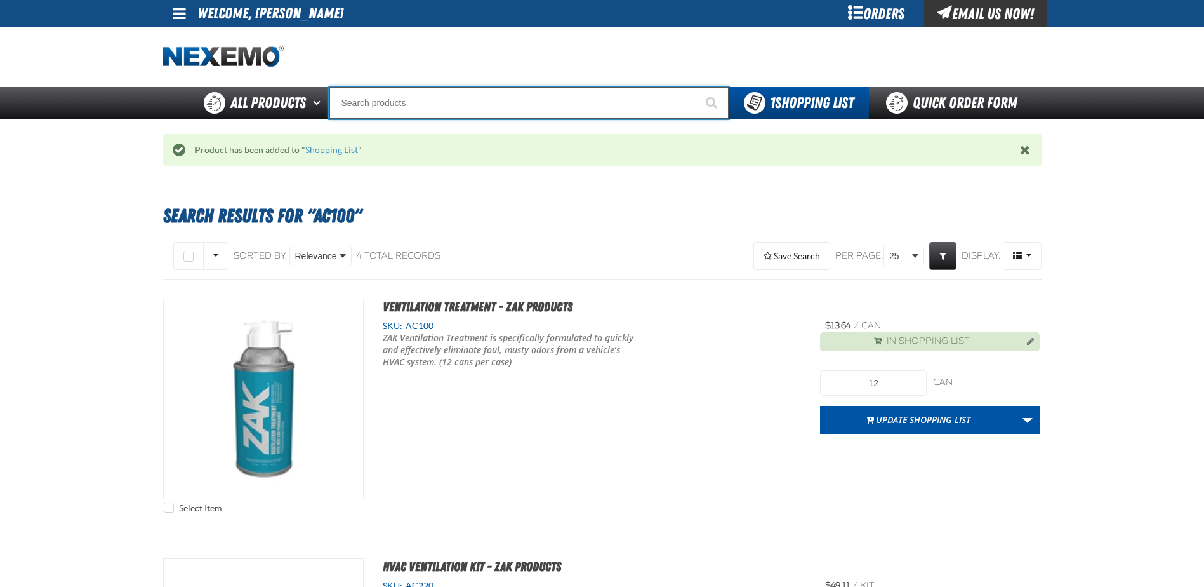
click at [425, 104] on input "Search" at bounding box center [528, 103] width 399 height 32
type input "AC"
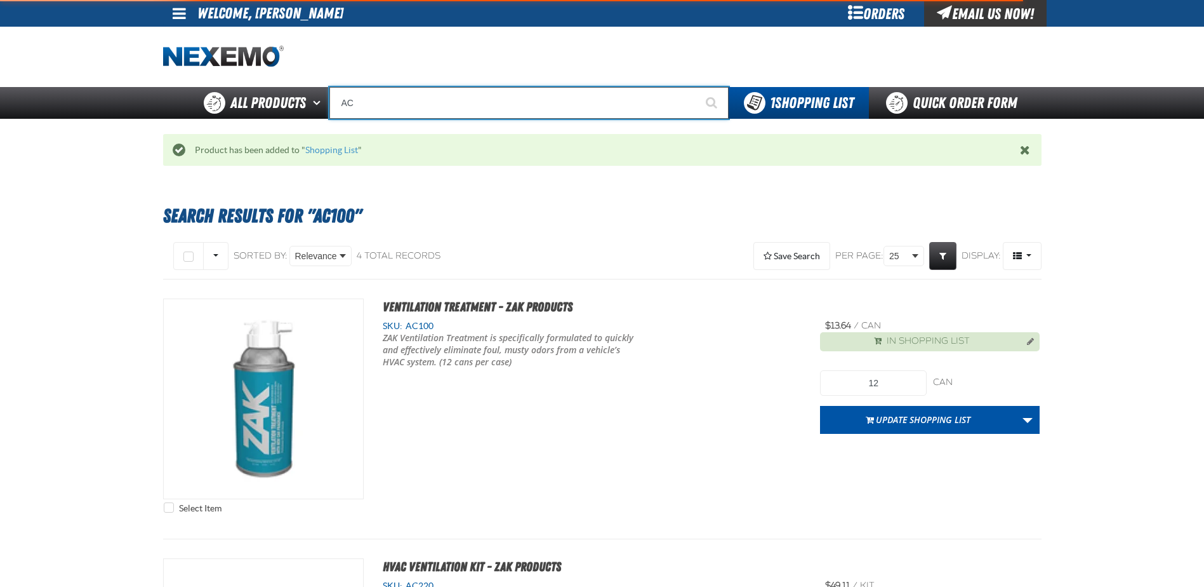
type input "AC Power Booster - ZAK Products"
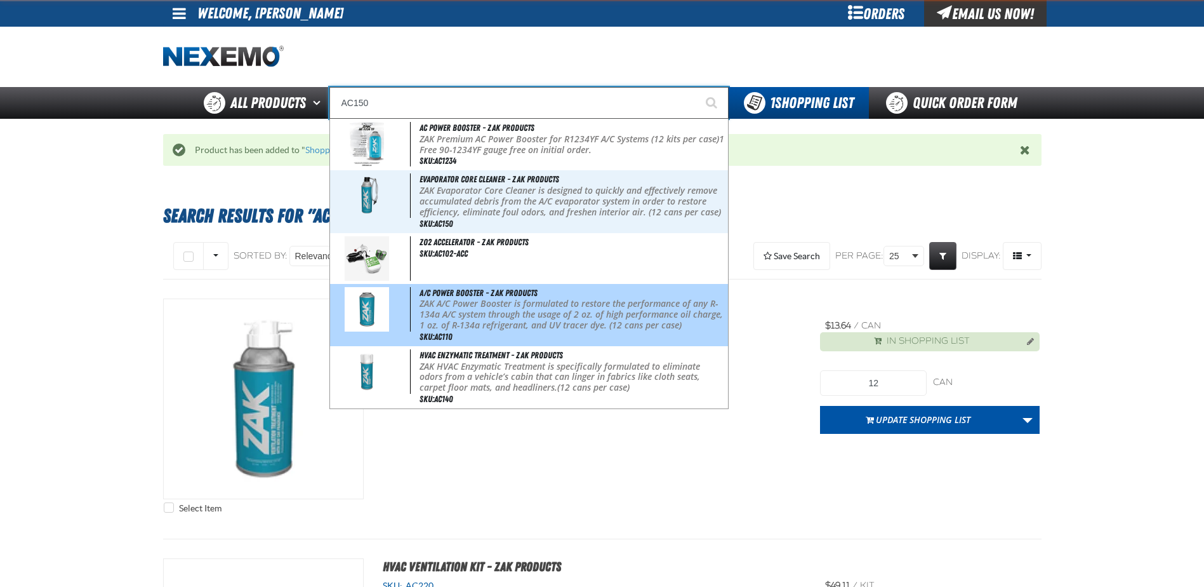
type input "A/C Power Booster - ZAK Products"
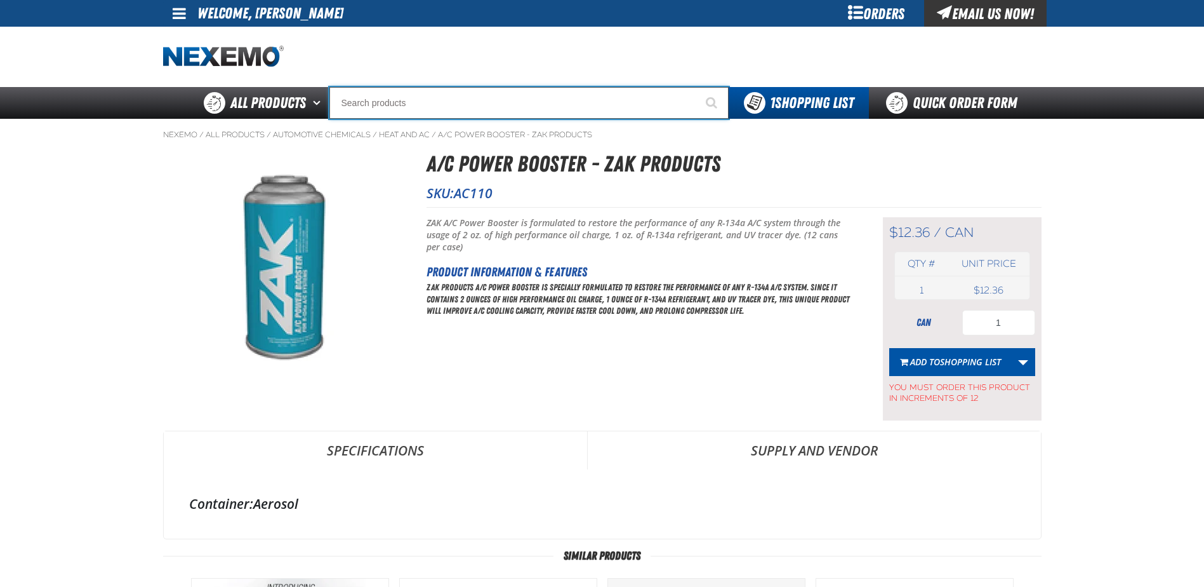
click at [362, 99] on input "Search" at bounding box center [528, 103] width 399 height 32
type input "AC"
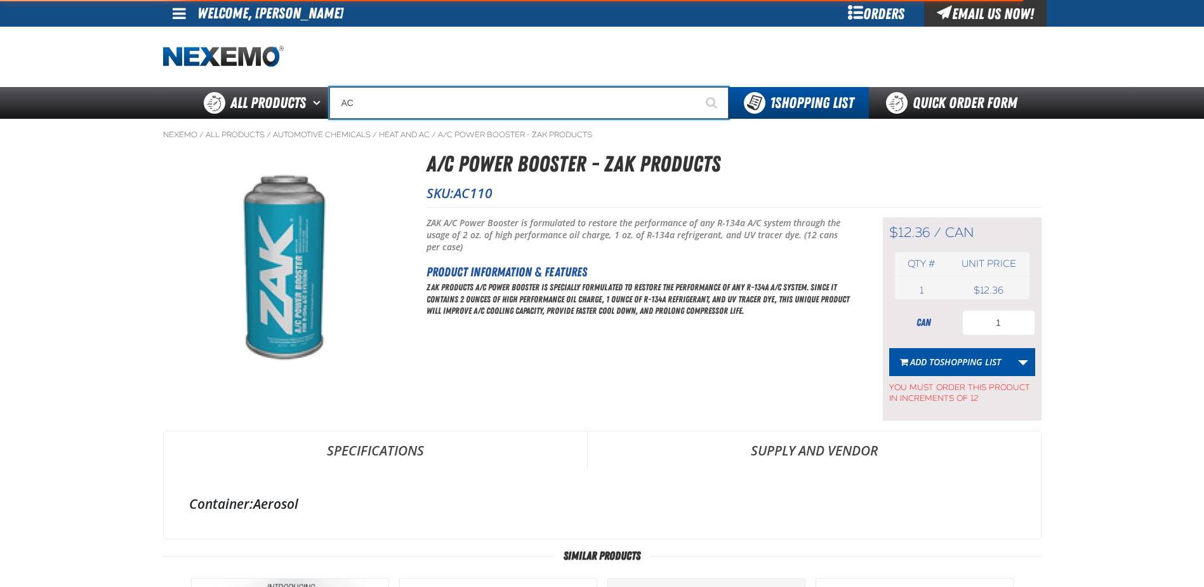
type input "AC Power Booster - ZAK Products"
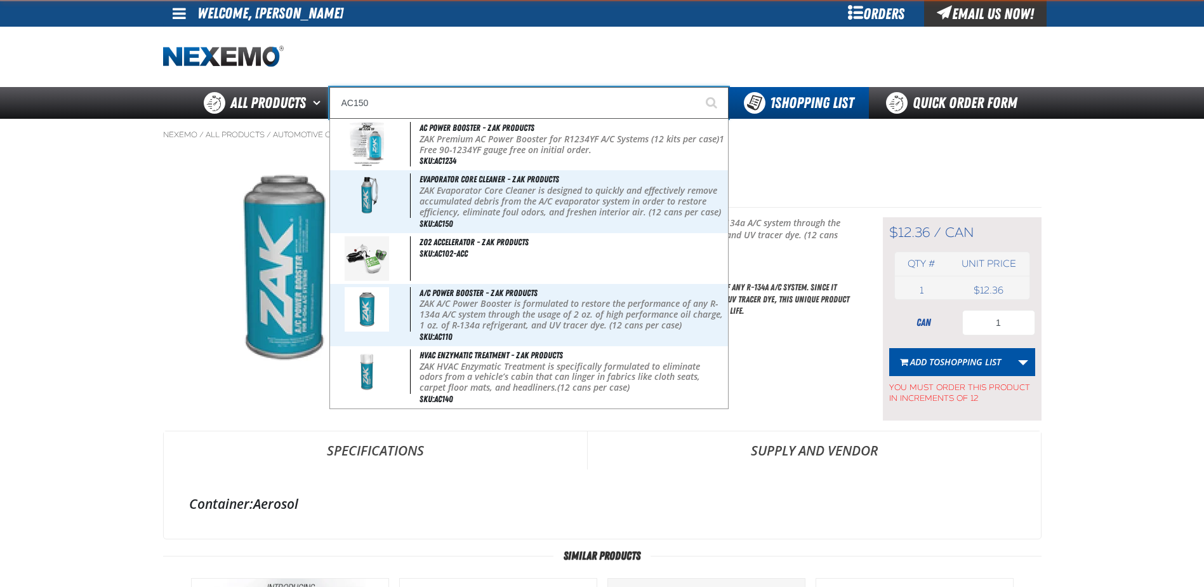
type input "AC150"
click at [697, 87] on button "Start Searching" at bounding box center [713, 103] width 32 height 32
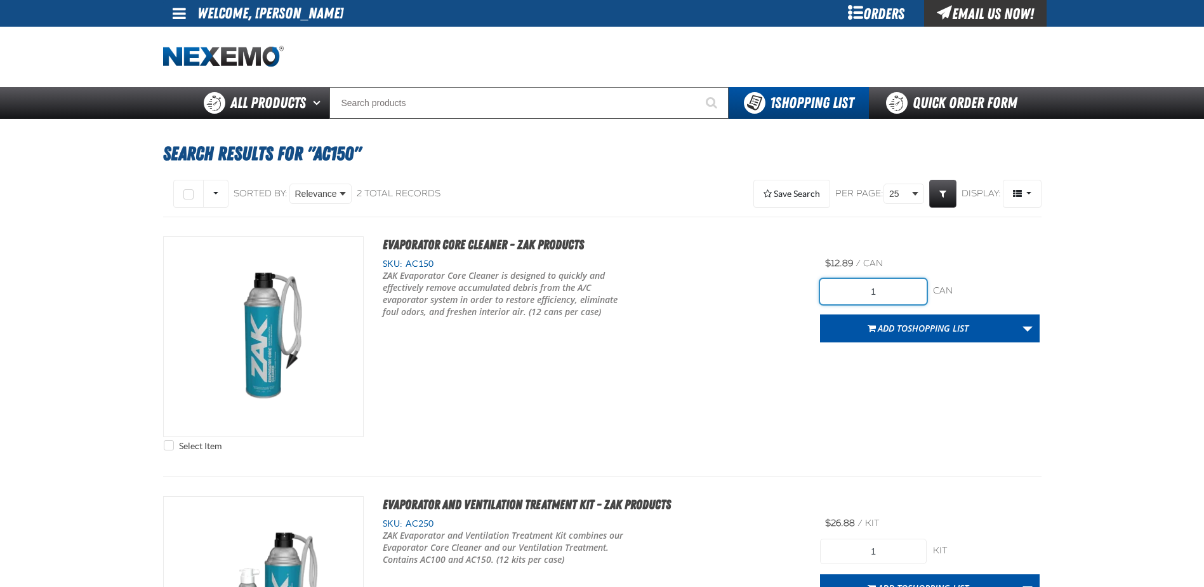
drag, startPoint x: 890, startPoint y: 293, endPoint x: 797, endPoint y: 276, distance: 94.9
click at [797, 276] on div "Select Item Evaporator Core Cleaner - ZAK Products SKU: AC150" at bounding box center [602, 346] width 878 height 221
type input "48"
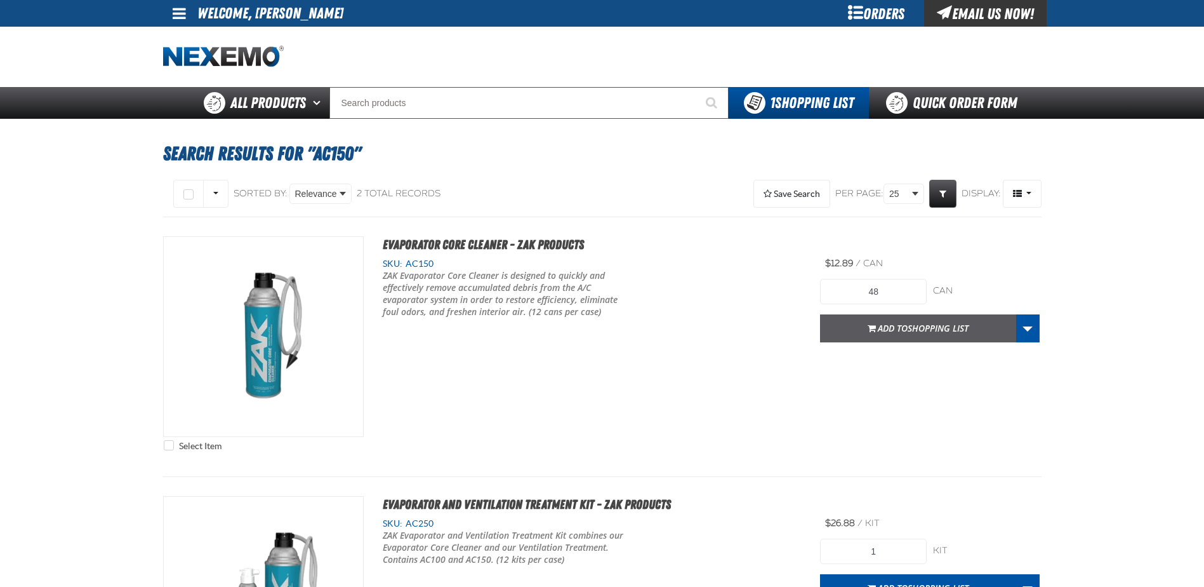
click at [964, 326] on span "Shopping List" at bounding box center [938, 328] width 61 height 12
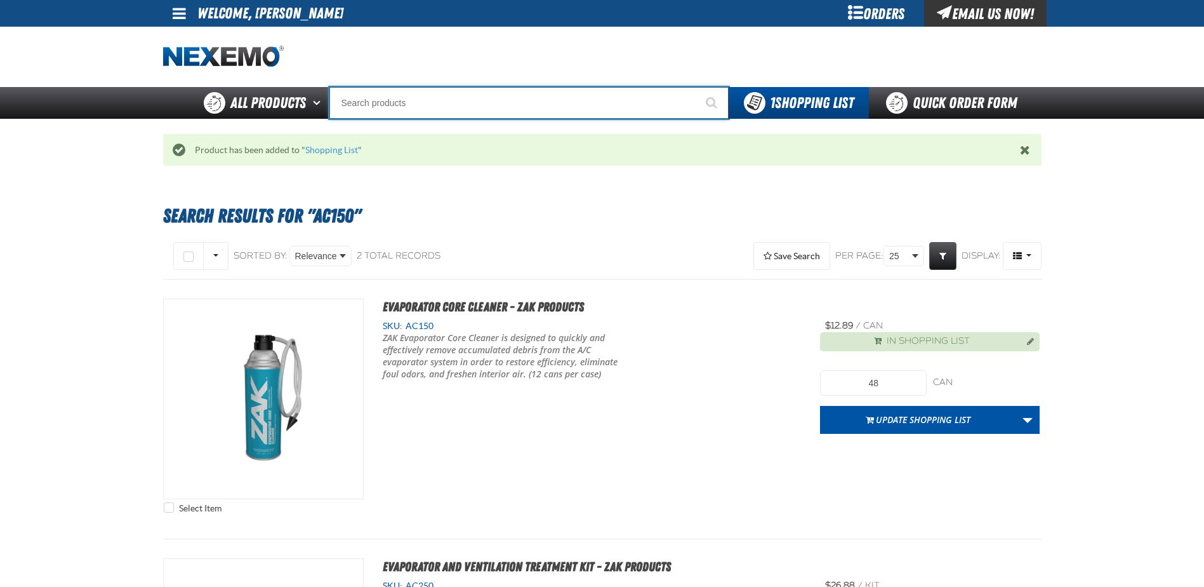
click at [447, 104] on input "Search" at bounding box center [528, 103] width 399 height 32
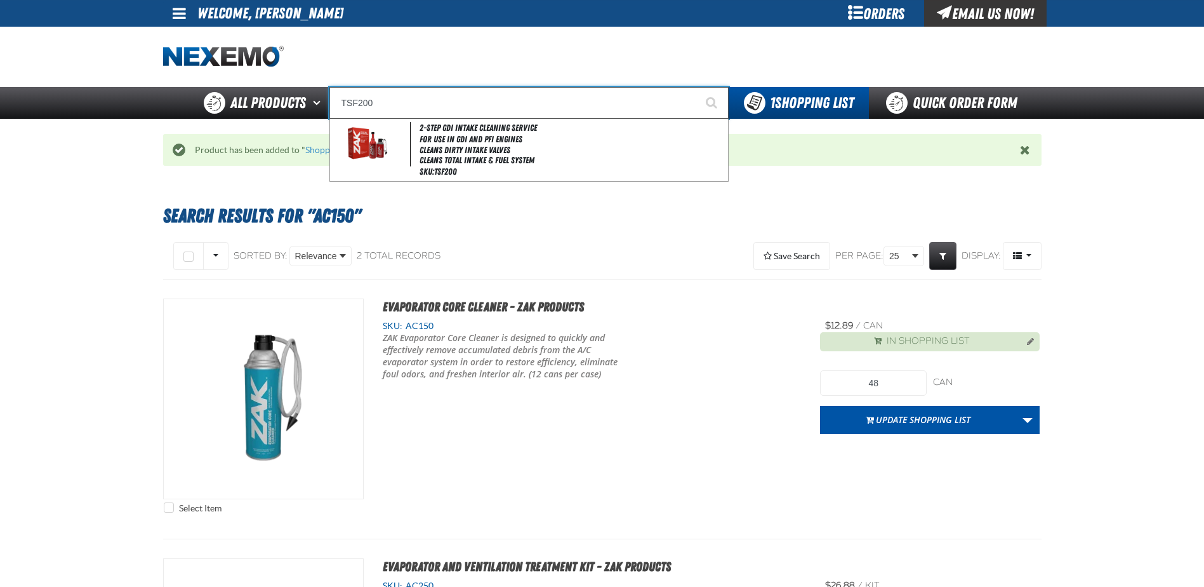
type input "TSF200"
click at [697, 87] on button "Start Searching" at bounding box center [713, 103] width 32 height 32
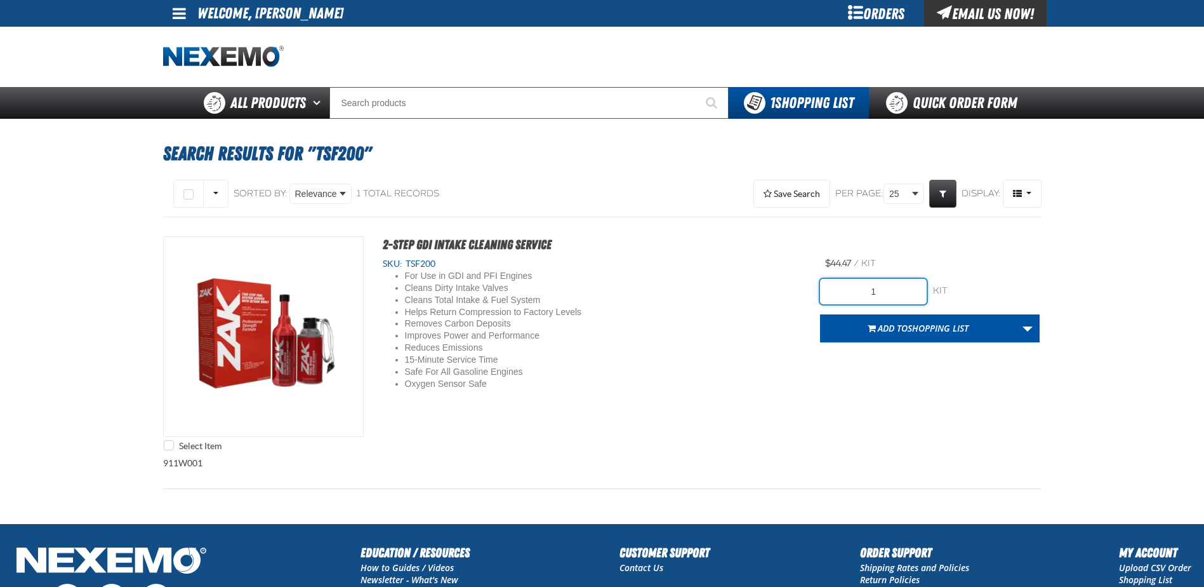
drag, startPoint x: 888, startPoint y: 293, endPoint x: 795, endPoint y: 287, distance: 92.8
click at [795, 287] on div "Select Item 2-Step GDI Intake Cleaning Service SKU: TSF200 For Use in GDI and P…" at bounding box center [602, 346] width 878 height 221
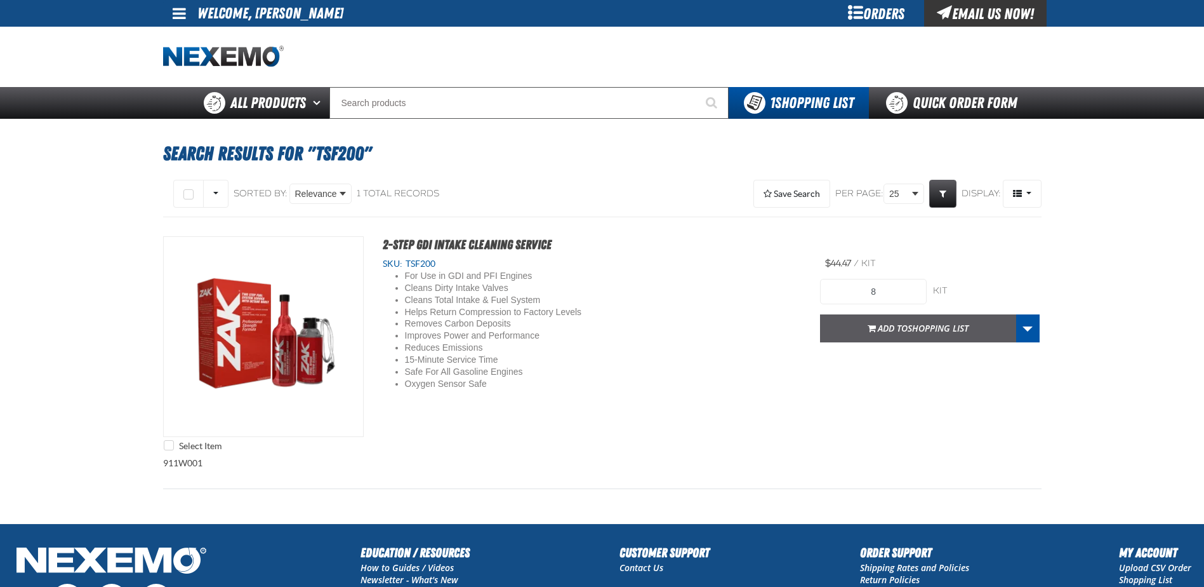
click at [891, 326] on span "Add to Shopping List" at bounding box center [923, 328] width 91 height 12
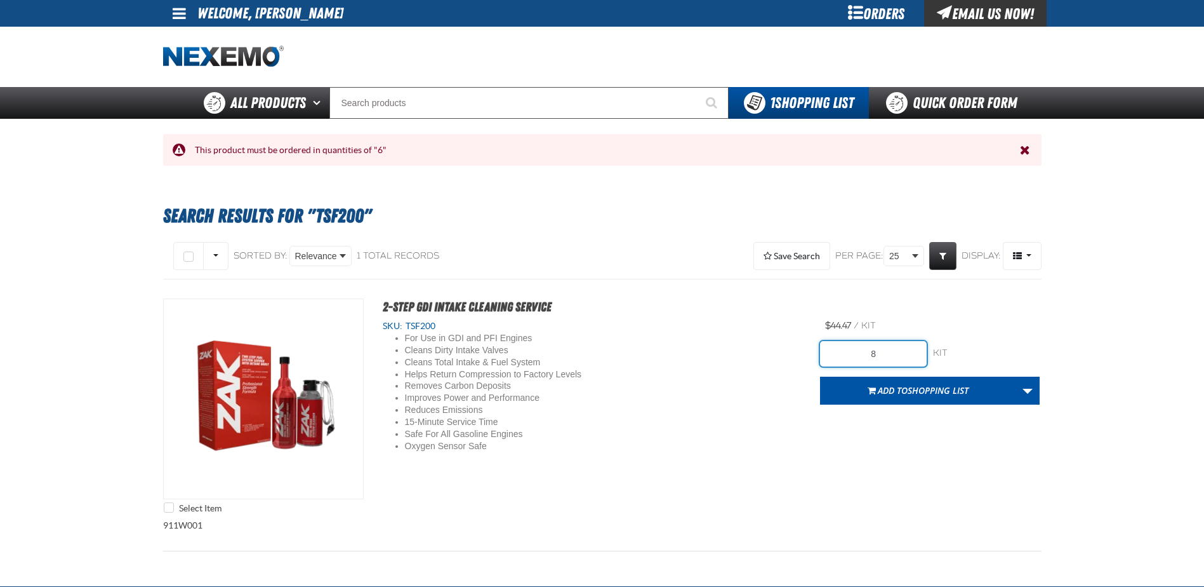
drag, startPoint x: 882, startPoint y: 356, endPoint x: 831, endPoint y: 347, distance: 52.3
click at [831, 347] on input "8" at bounding box center [873, 353] width 107 height 25
type input "6"
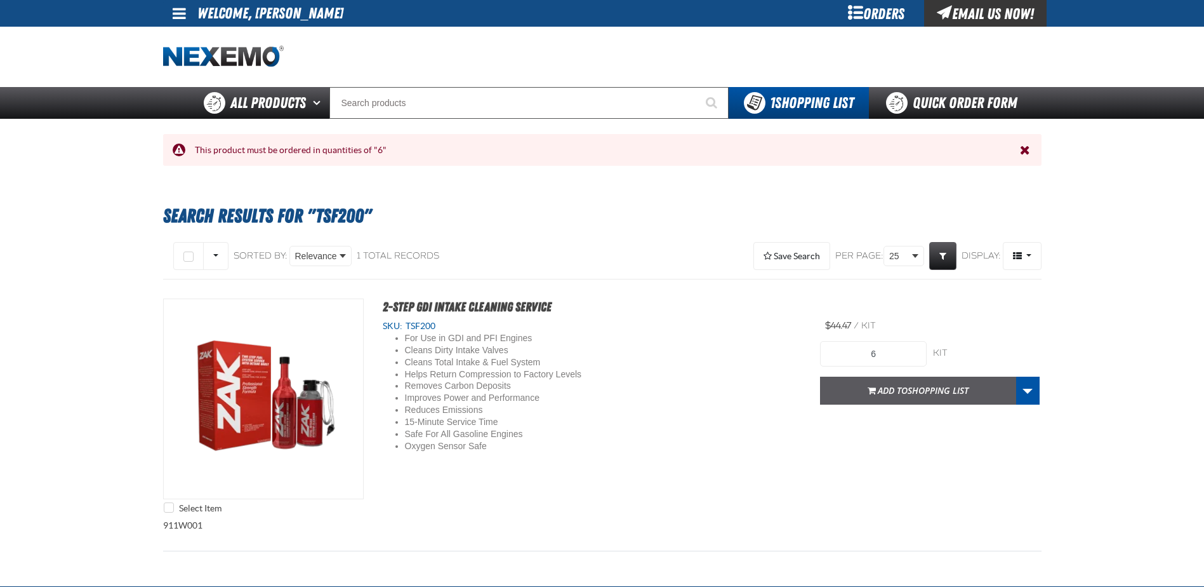
click at [931, 387] on span "Shopping List" at bounding box center [938, 390] width 61 height 12
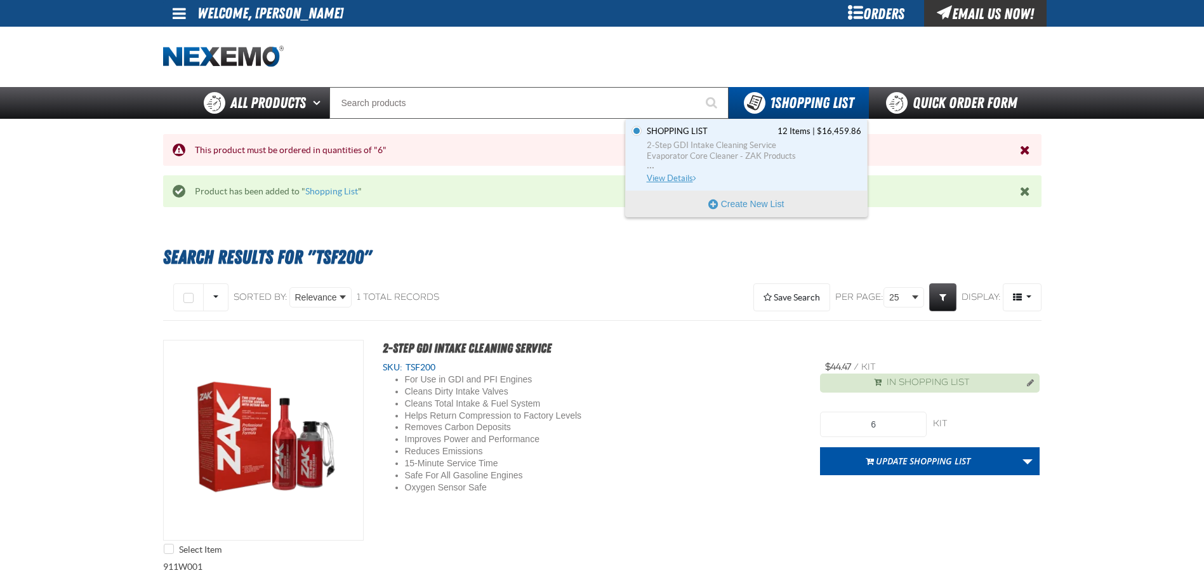
click at [674, 174] on span "View Details" at bounding box center [672, 178] width 51 height 10
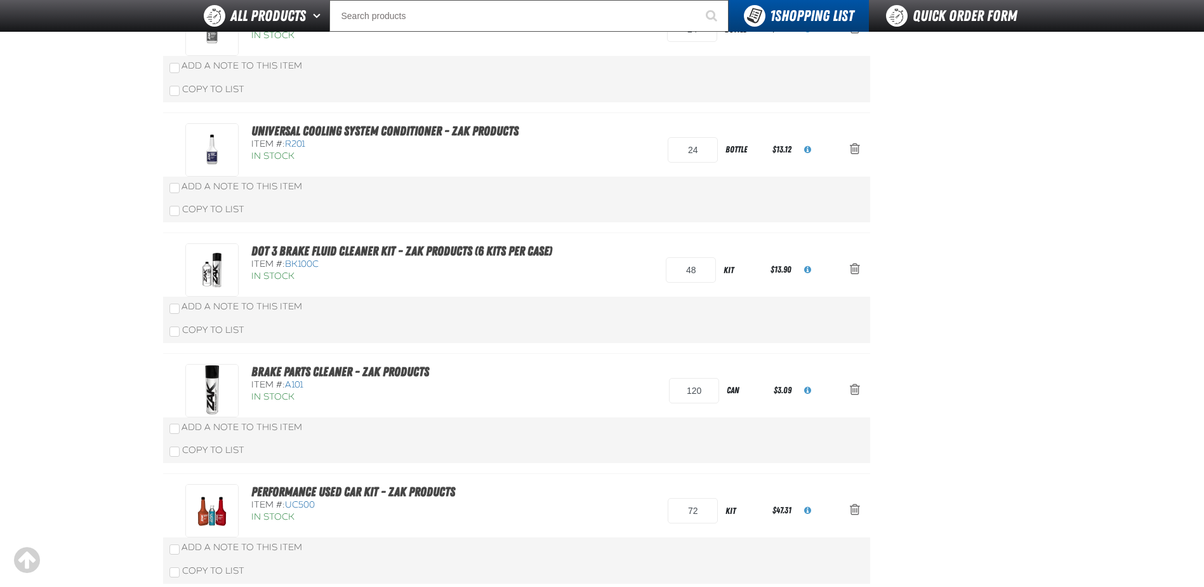
scroll to position [635, 0]
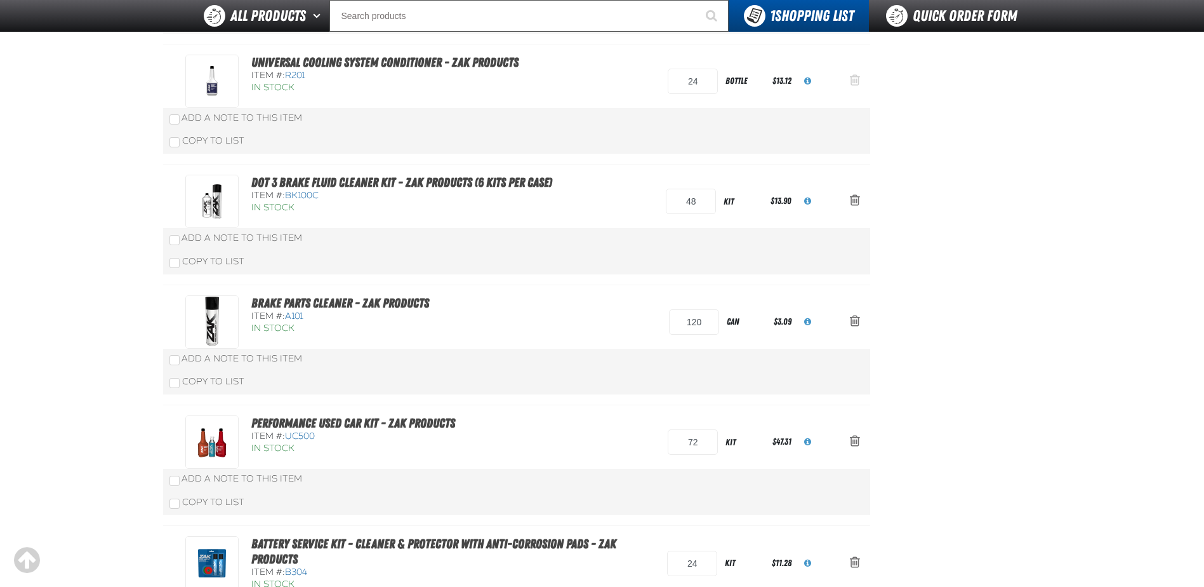
click at [852, 81] on span "Action Remove Universal Cooling System Conditioner - ZAK Products from Shopping…" at bounding box center [855, 80] width 10 height 13
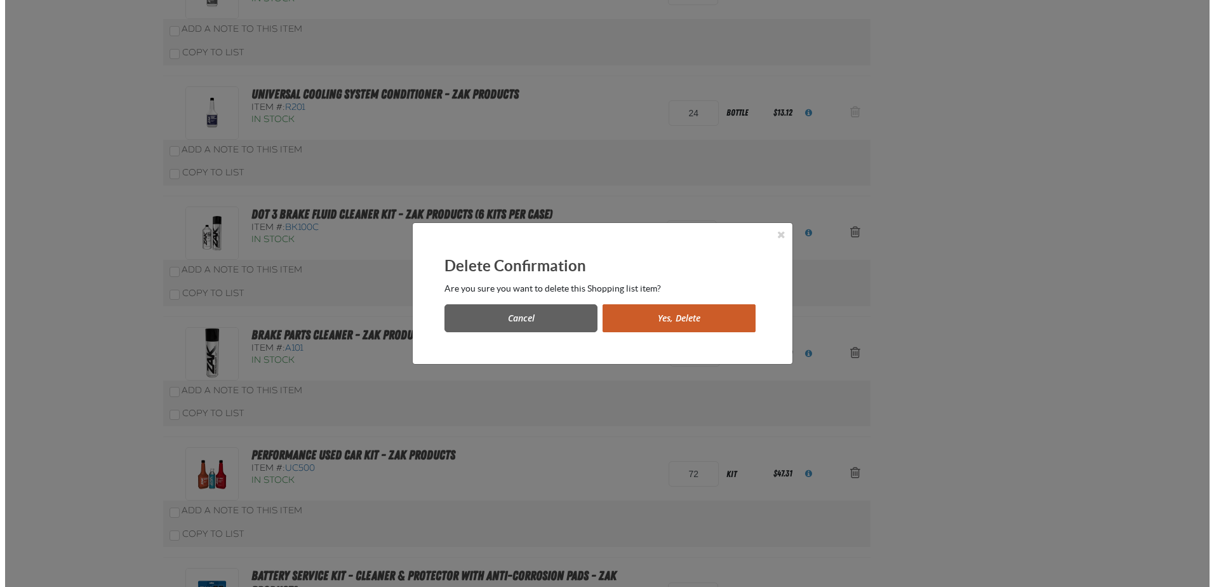
scroll to position [0, 0]
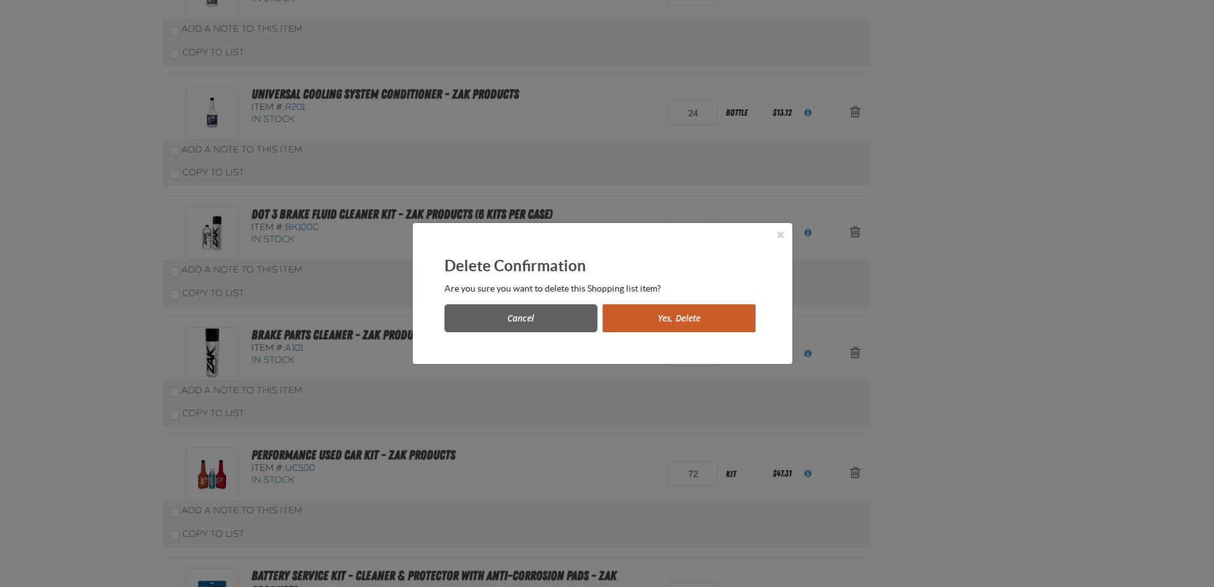
click at [679, 322] on button "Yes, Delete" at bounding box center [678, 318] width 153 height 28
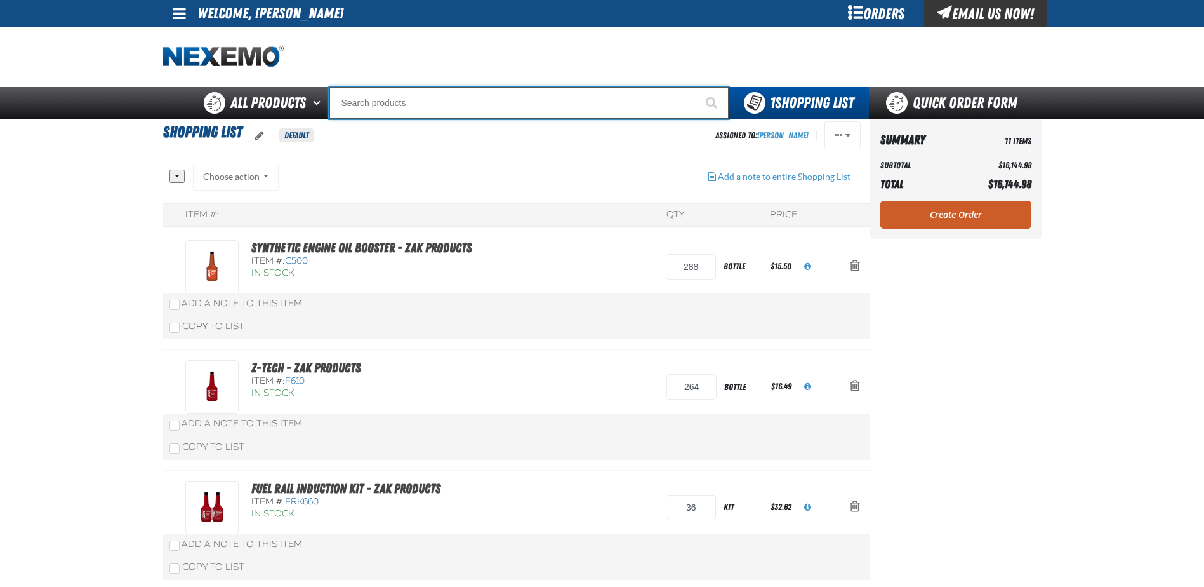
click at [389, 93] on input "Search" at bounding box center [528, 103] width 399 height 32
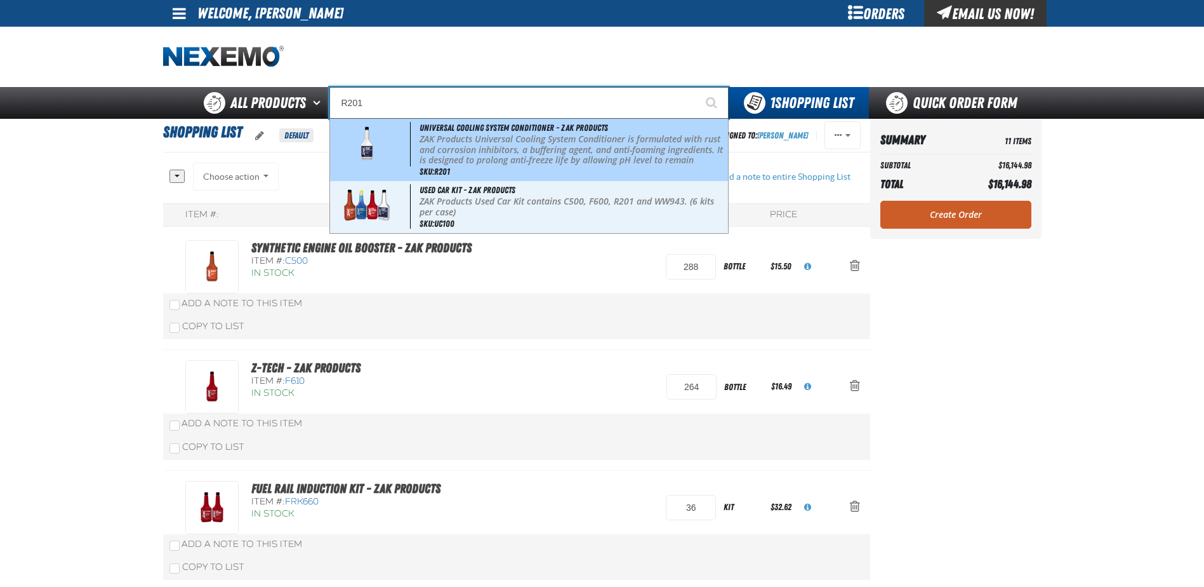
click at [471, 129] on span "Universal Cooling System Conditioner - ZAK Products" at bounding box center [514, 128] width 189 height 10
type input "Universal Cooling System Conditioner - ZAK Products"
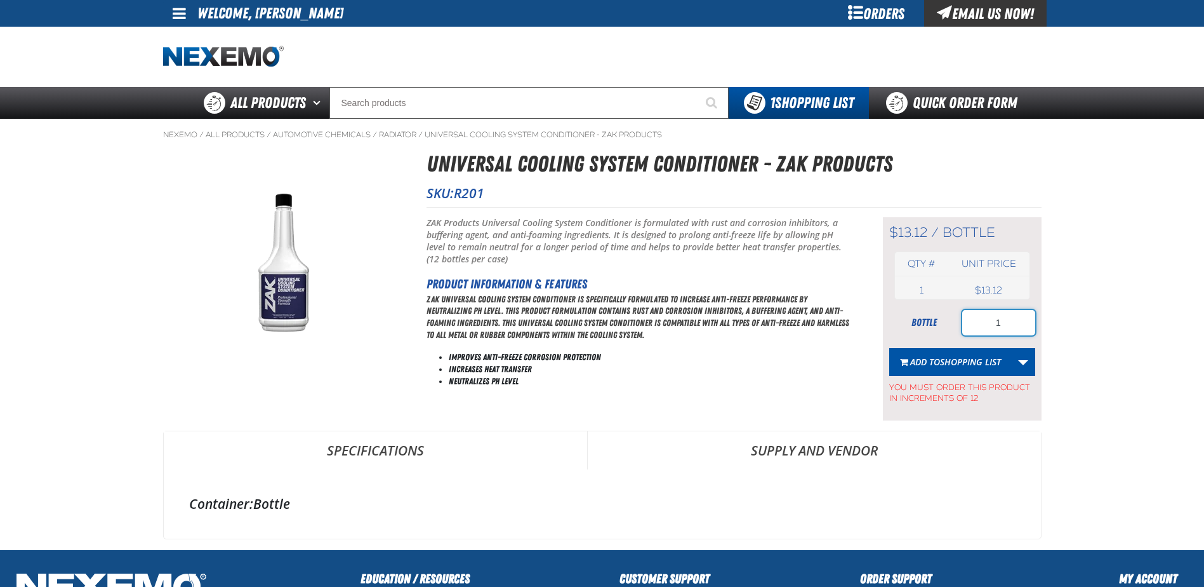
drag, startPoint x: 1016, startPoint y: 321, endPoint x: 929, endPoint y: 321, distance: 87.6
click at [929, 321] on div "bottle 1" at bounding box center [962, 322] width 146 height 25
type input "84"
click at [931, 358] on span "Add to Shopping List" at bounding box center [955, 361] width 91 height 12
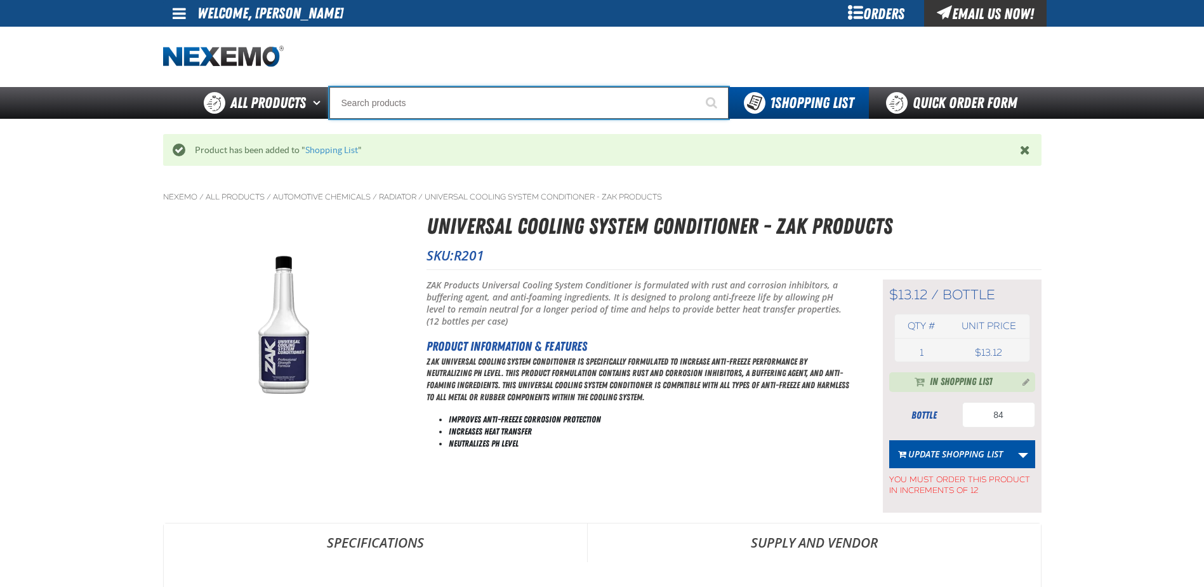
click at [465, 106] on input "Search" at bounding box center [528, 103] width 399 height 32
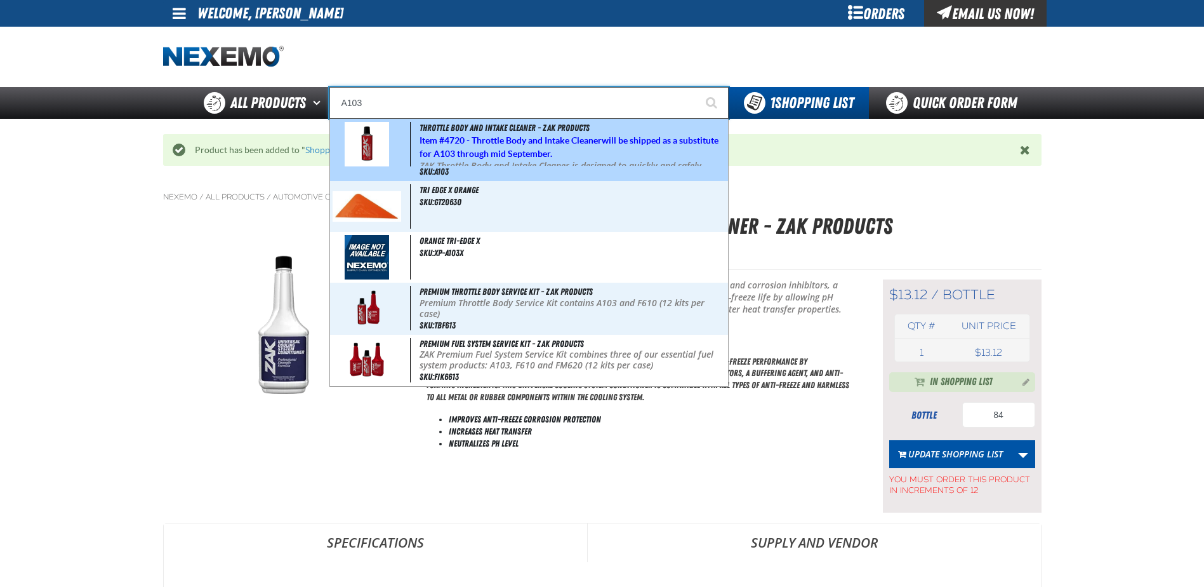
click at [498, 139] on strong "4720 - Throttle Body and Intake Cleaner" at bounding box center [522, 140] width 157 height 10
type input "Throttle Body and Intake Cleaner - ZAK Products"
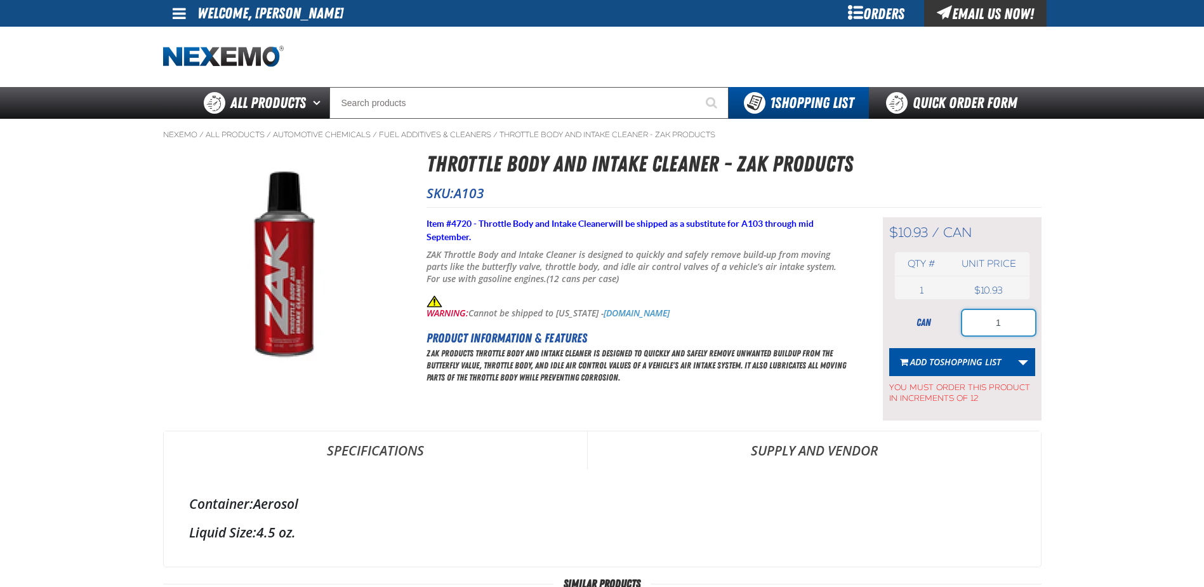
drag, startPoint x: 967, startPoint y: 324, endPoint x: 937, endPoint y: 324, distance: 29.8
click at [937, 324] on div "can 1" at bounding box center [962, 322] width 146 height 25
type input "24"
click at [937, 357] on span "Add to Shopping List" at bounding box center [955, 361] width 91 height 12
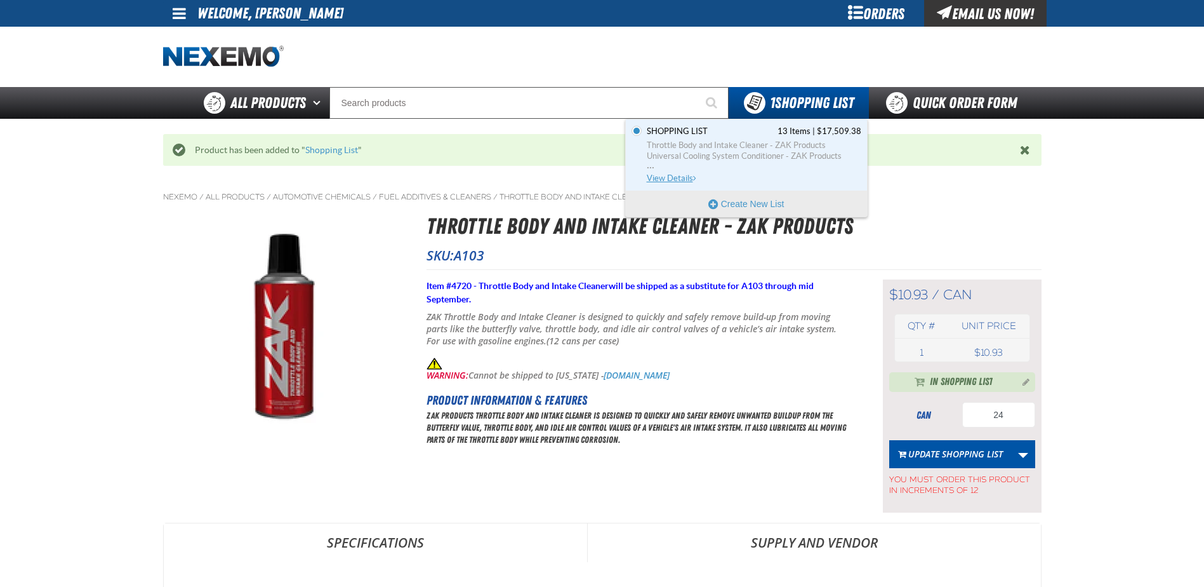
click at [668, 176] on span "View Details" at bounding box center [672, 178] width 51 height 10
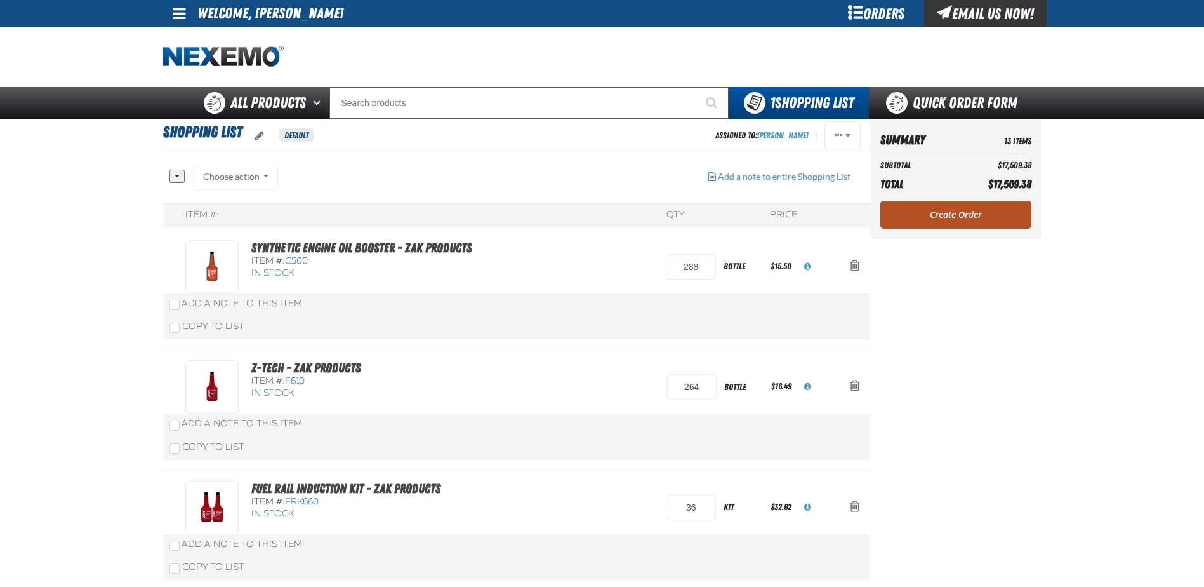
click at [978, 208] on link "Create Order" at bounding box center [955, 215] width 151 height 28
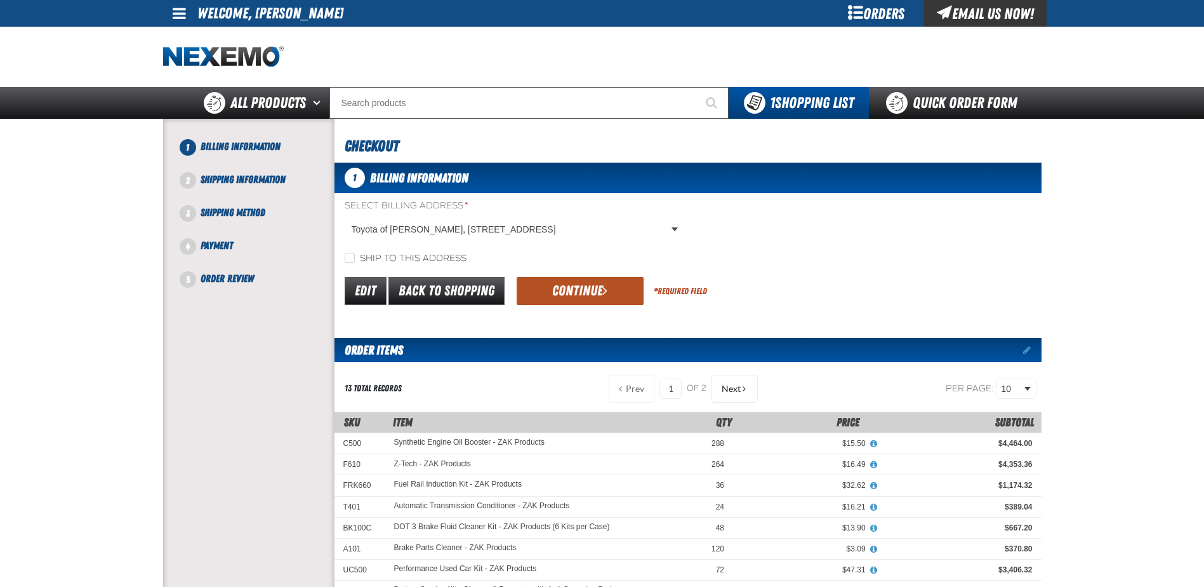
click at [599, 289] on button "Continue" at bounding box center [580, 291] width 127 height 28
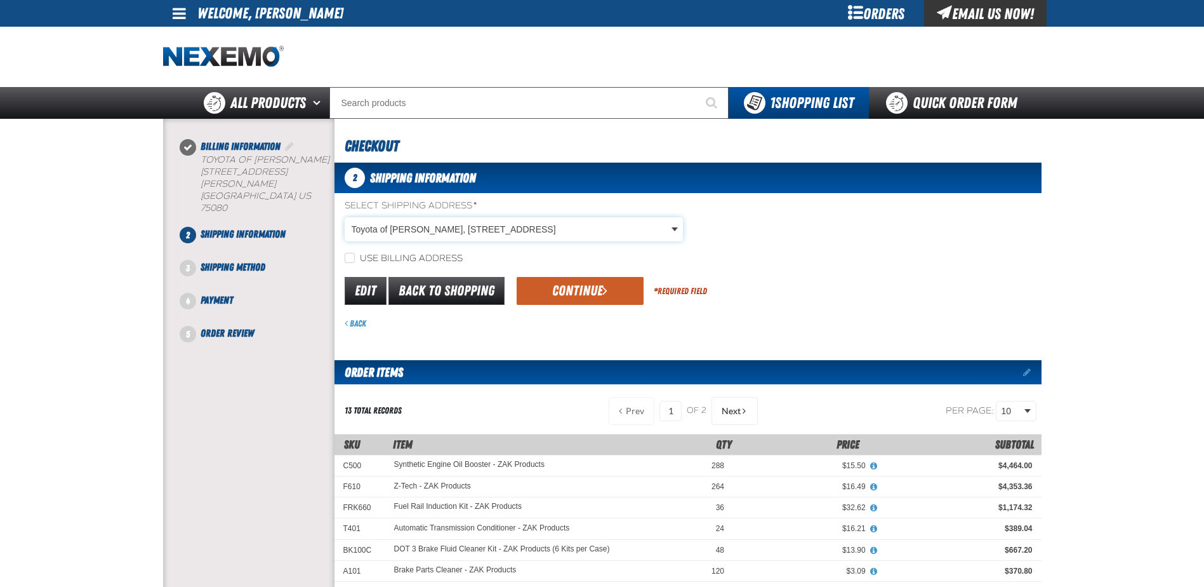
click at [670, 226] on body "Skip to Main Content Staging Site 5.1 Upgrade Site My Account My Account Suppor…" at bounding box center [602, 540] width 1204 height 1081
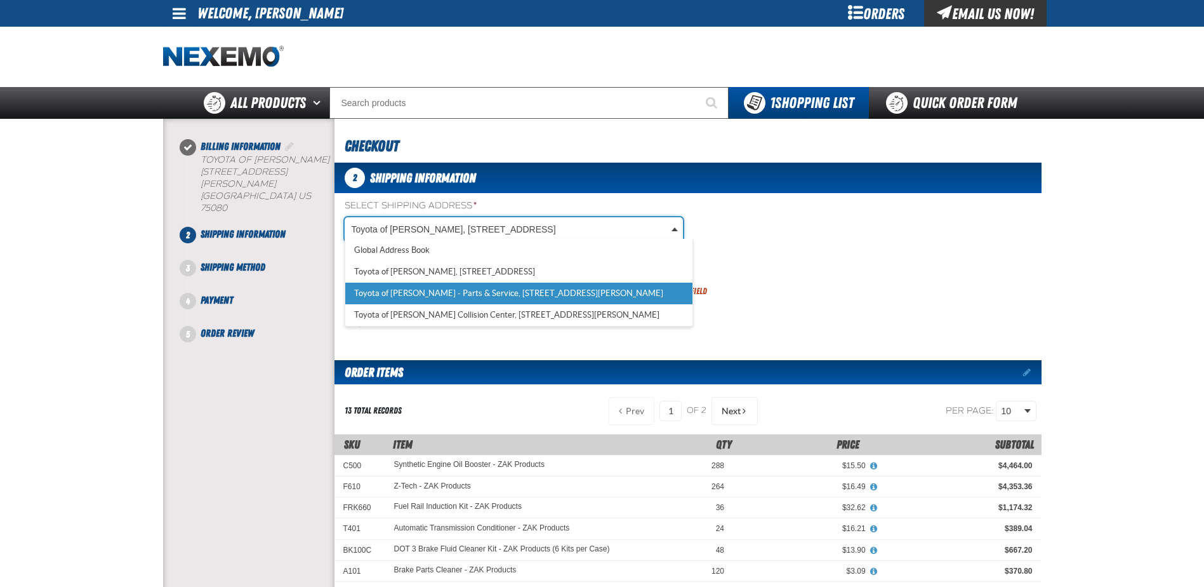
select select "a_374"
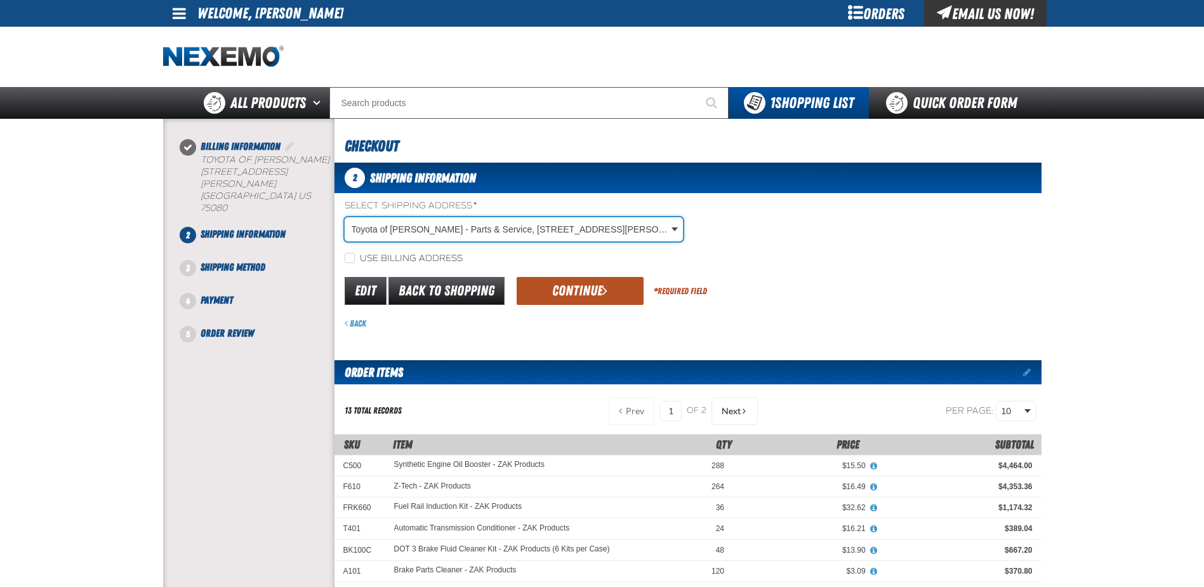
click at [565, 285] on button "Continue" at bounding box center [580, 291] width 127 height 28
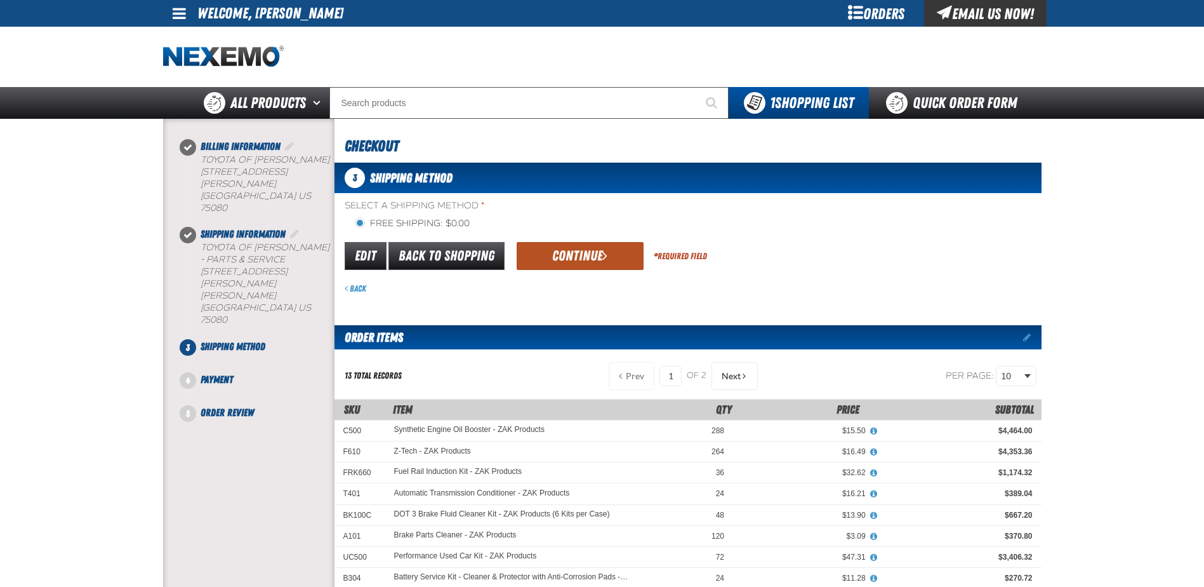
click at [572, 252] on button "Continue" at bounding box center [580, 256] width 127 height 28
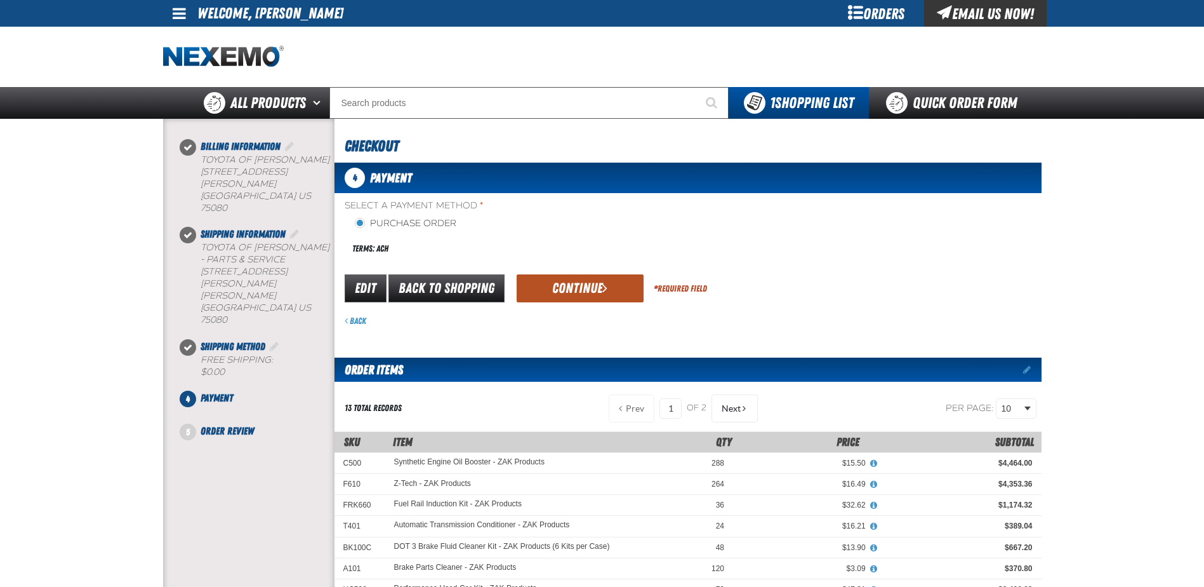
click at [570, 289] on button "Continue" at bounding box center [580, 288] width 127 height 28
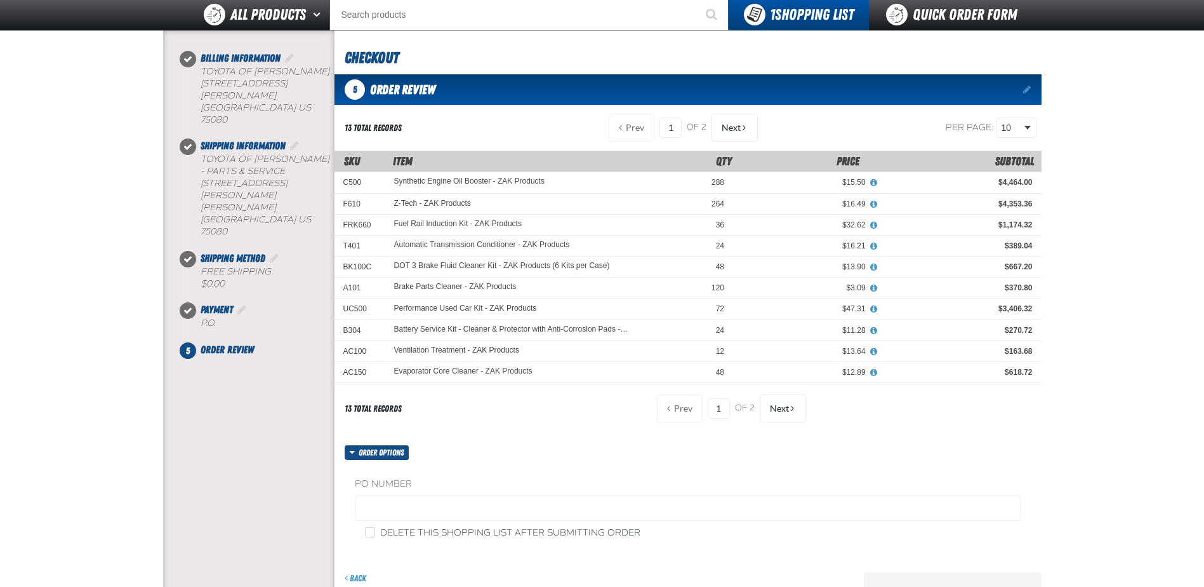
scroll to position [127, 0]
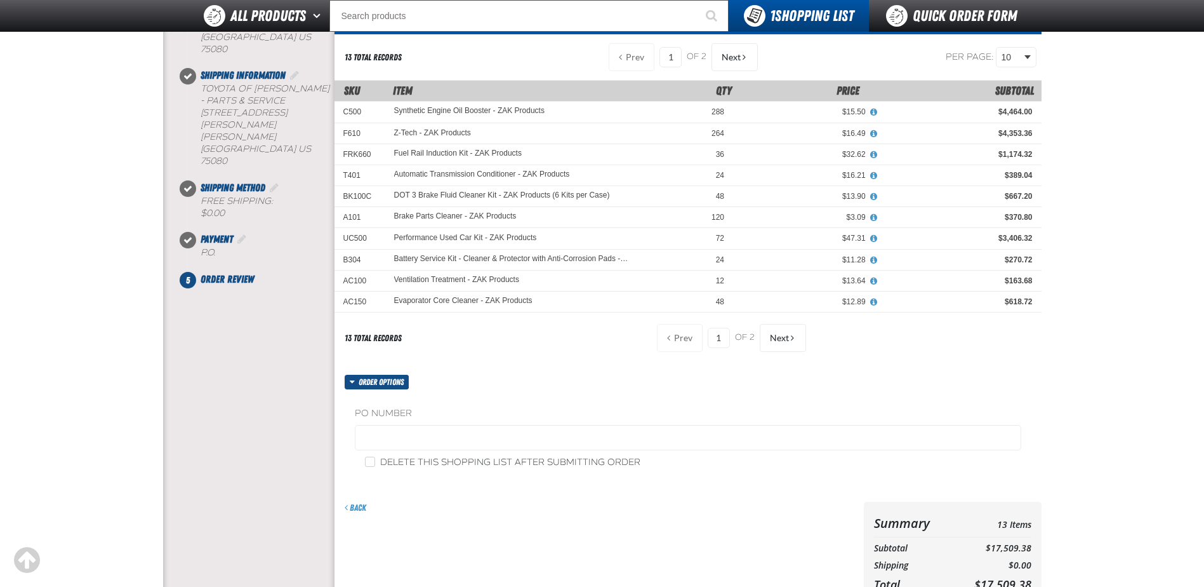
click at [387, 413] on label "PO Number" at bounding box center [688, 414] width 666 height 12
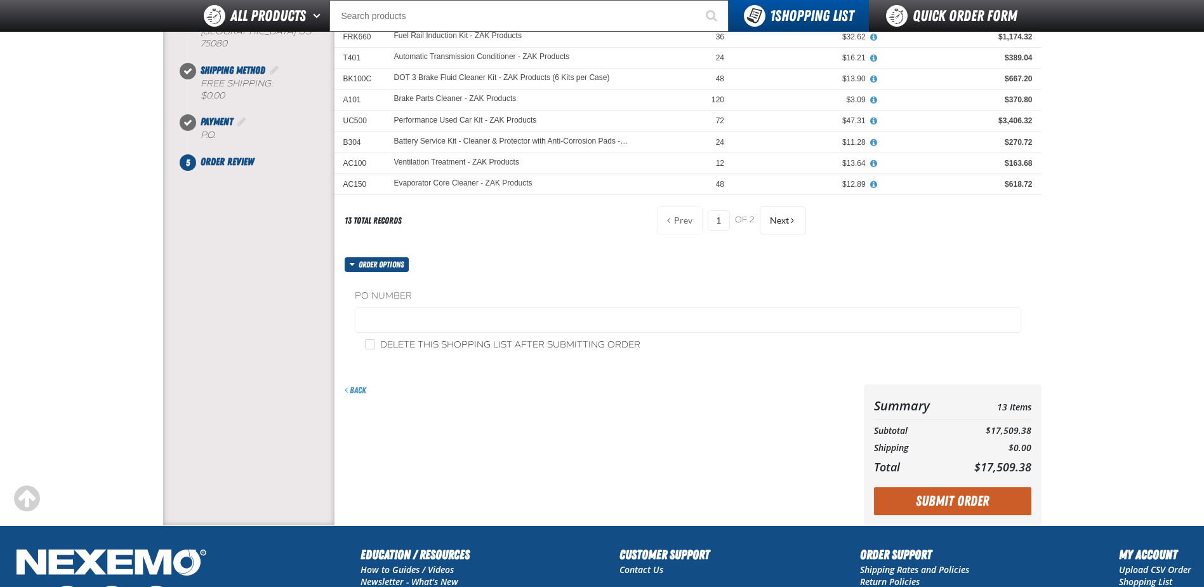
scroll to position [254, 0]
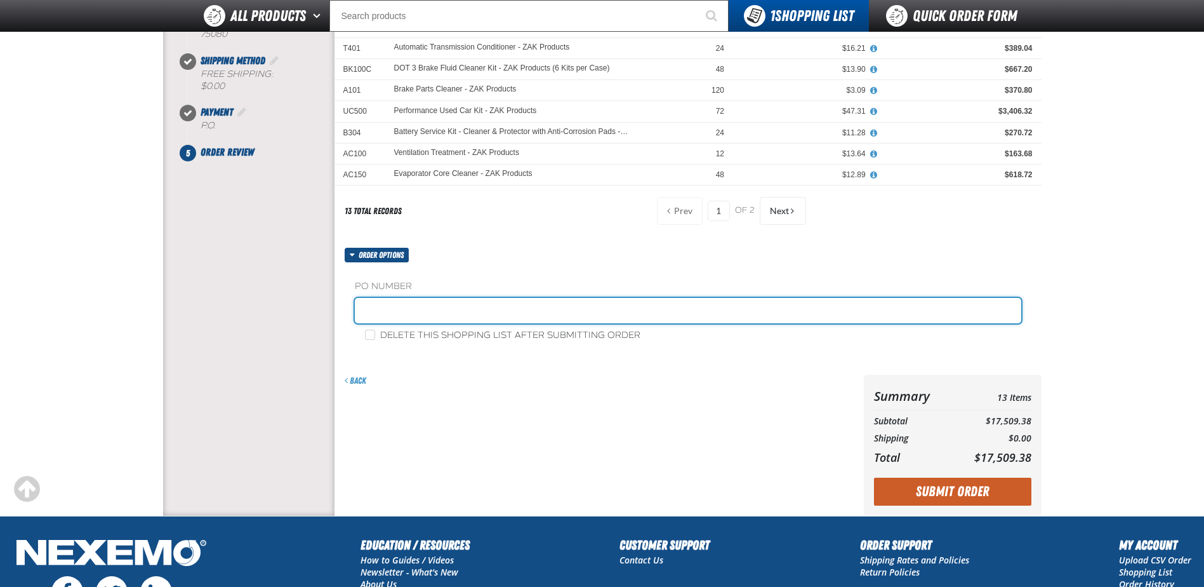
click at [453, 308] on input "text" at bounding box center [688, 310] width 666 height 25
type input "STK"
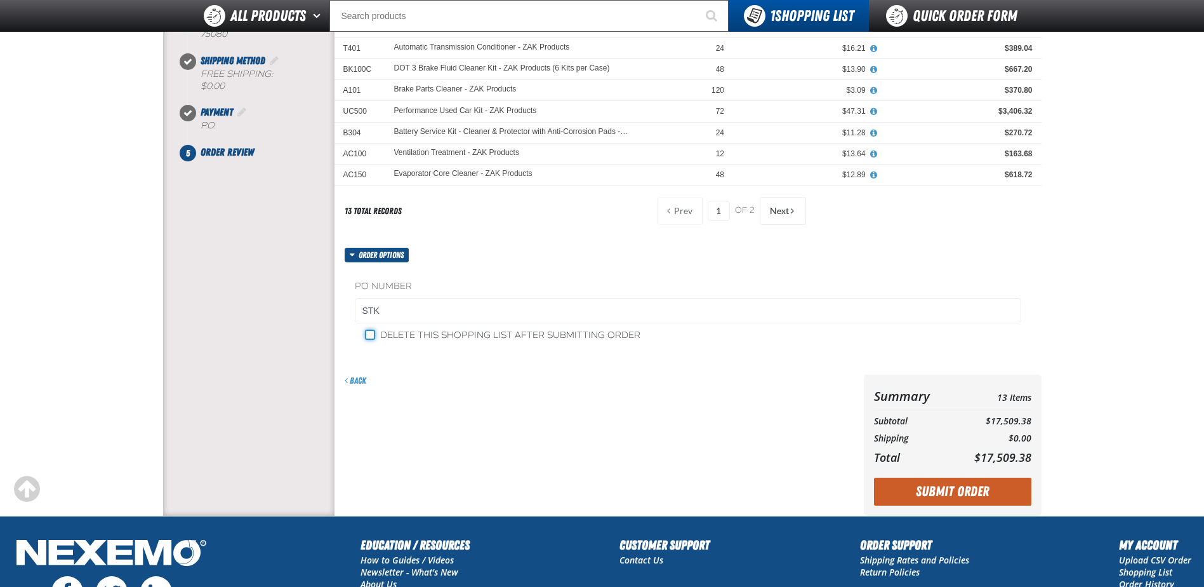
click at [371, 331] on input "Delete this shopping list after submitting order" at bounding box center [370, 334] width 10 height 10
checkbox input "true"
click at [933, 486] on button "Submit Order" at bounding box center [952, 491] width 157 height 28
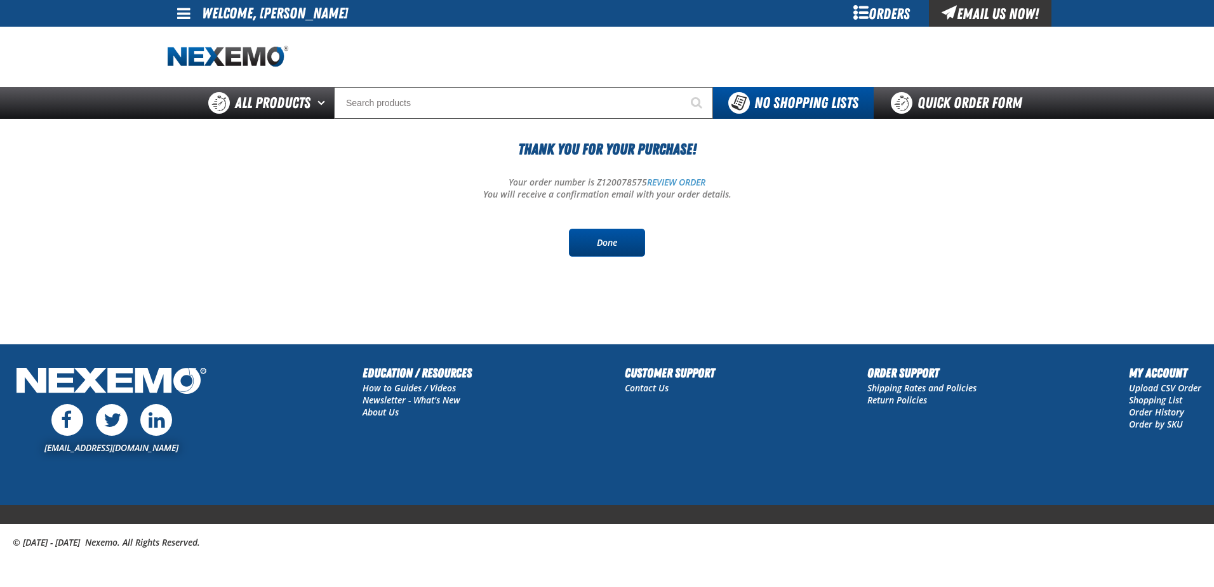
click at [614, 239] on link "Done" at bounding box center [607, 243] width 76 height 28
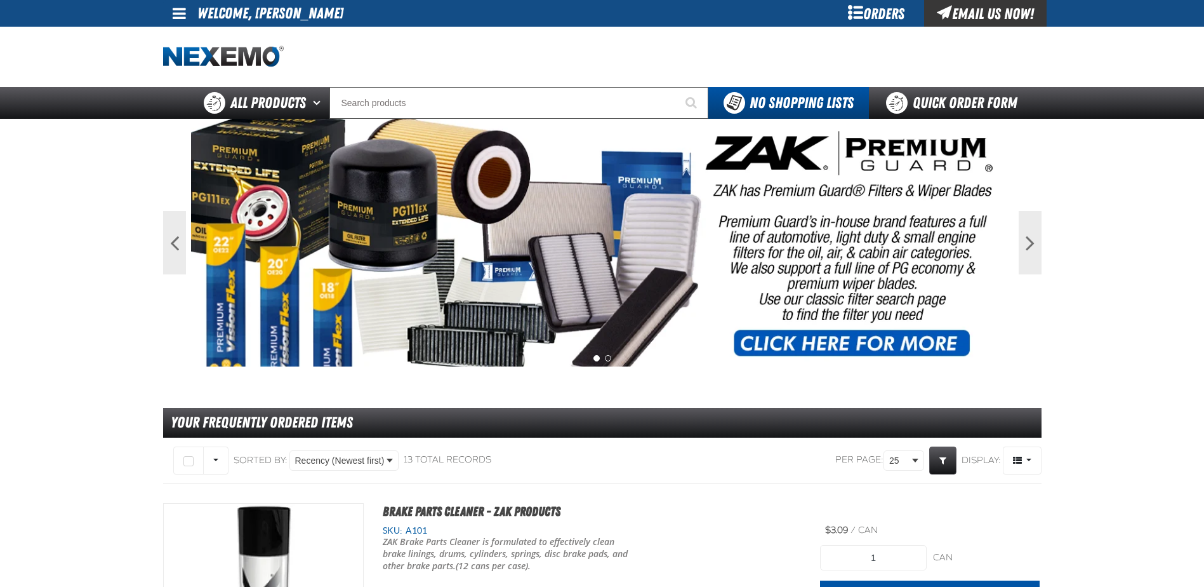
click at [185, 13] on span at bounding box center [179, 13] width 13 height 15
click at [190, 62] on link "Sign Out Sign Out" at bounding box center [190, 62] width 43 height 12
